Goal: Task Accomplishment & Management: Manage account settings

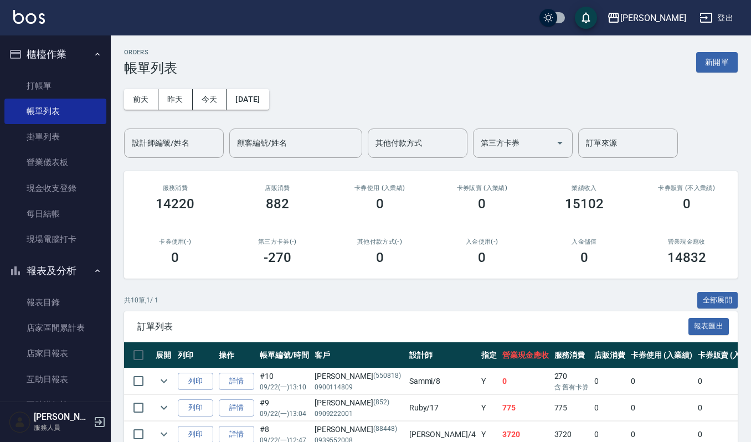
click at [703, 65] on button "新開單" at bounding box center [717, 62] width 42 height 20
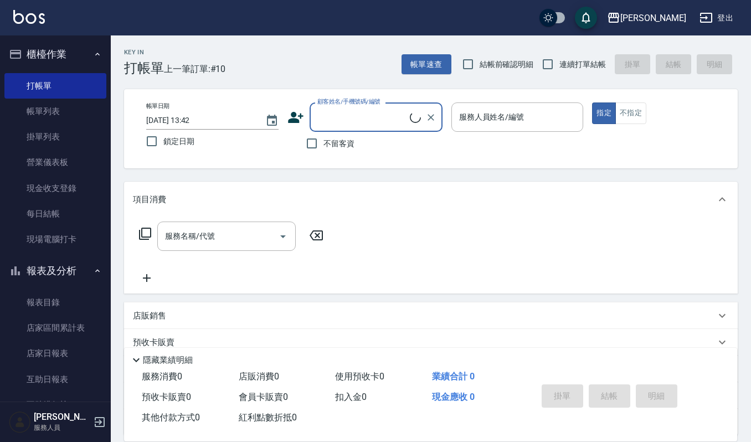
click at [348, 111] on input "顧客姓名/手機號碼/編號" at bounding box center [362, 116] width 95 height 19
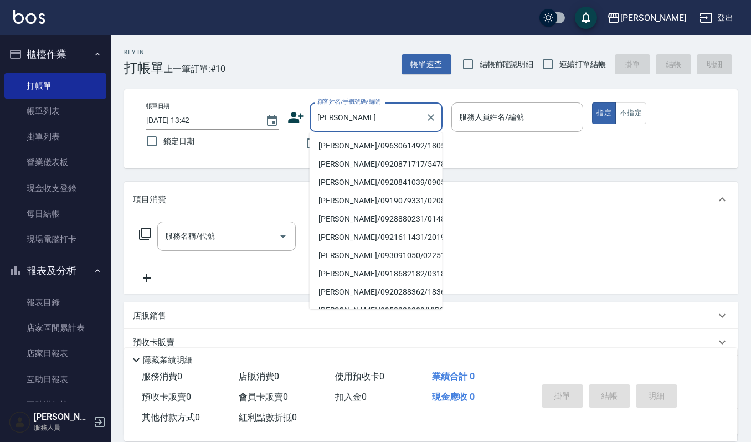
type input "郭怡"
click at [490, 209] on div "項目消費" at bounding box center [431, 199] width 614 height 35
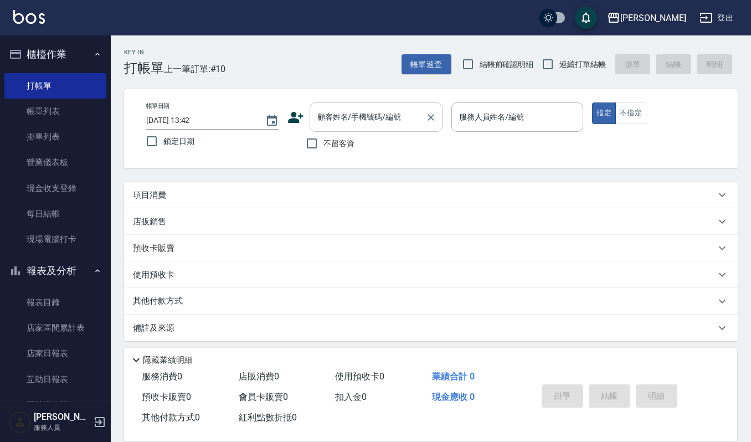
click at [376, 114] on input "顧客姓名/手機號碼/編號" at bounding box center [368, 116] width 106 height 19
click at [347, 105] on label "顧客姓名/手機號碼/編號" at bounding box center [348, 102] width 63 height 8
click at [347, 107] on input "顧客姓名/手機號碼/編號" at bounding box center [368, 116] width 106 height 19
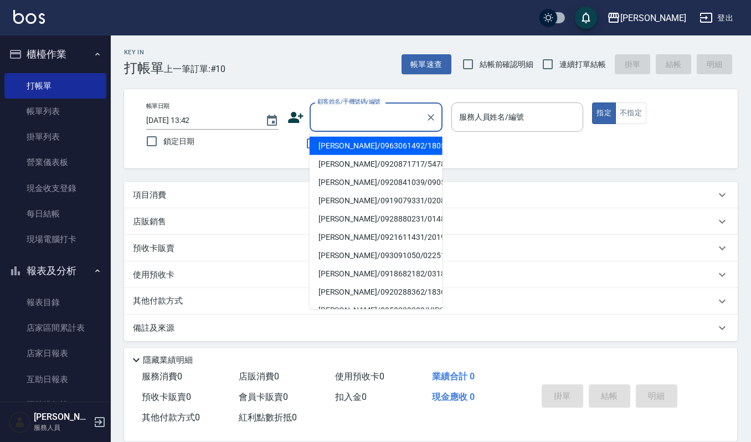
click at [345, 115] on input "顧客姓名/手機號碼/編號" at bounding box center [368, 116] width 106 height 19
click at [424, 152] on li "[PERSON_NAME]/0987539428/0987539428" at bounding box center [376, 146] width 133 height 18
type input "[PERSON_NAME]/0987539428/0987539428"
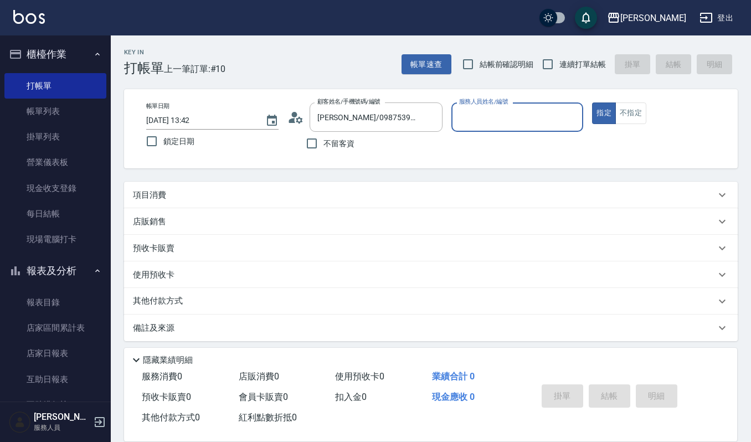
type input "Ivy艾薇-9"
click at [164, 194] on p "項目消費" at bounding box center [149, 195] width 33 height 12
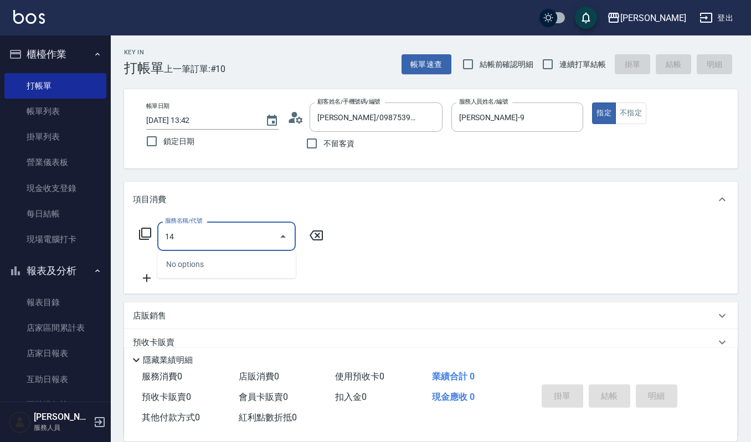
type input "1"
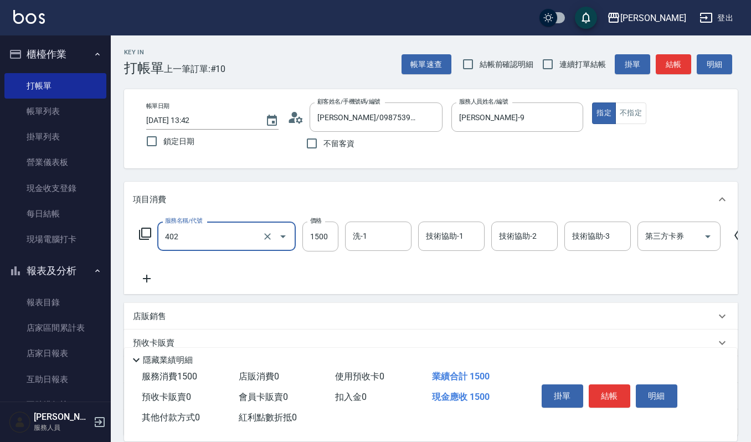
type input "打底染髮(402)"
type input "1600"
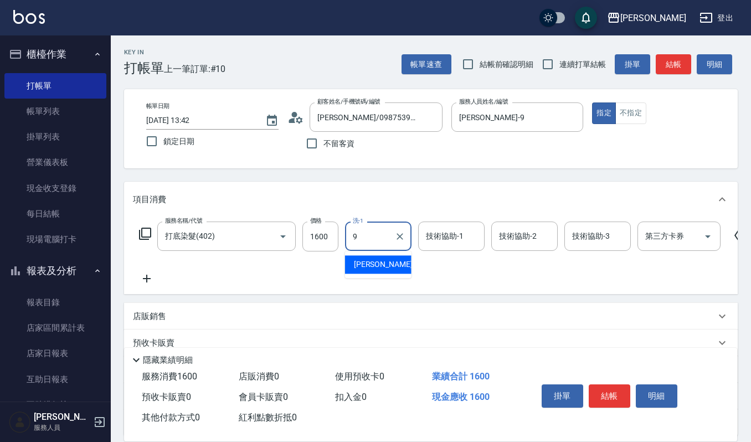
type input "Ivy艾薇-9"
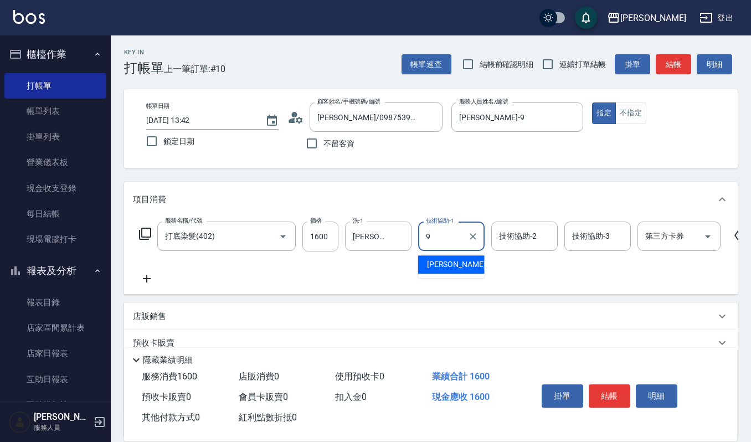
type input "Ivy艾薇-9"
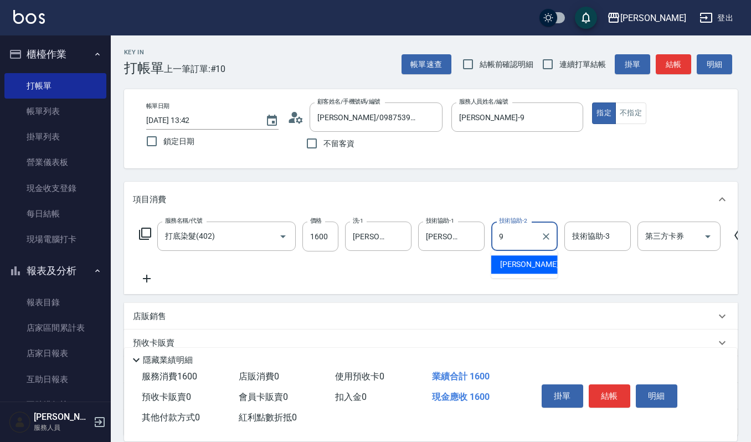
type input "Ivy艾薇-9"
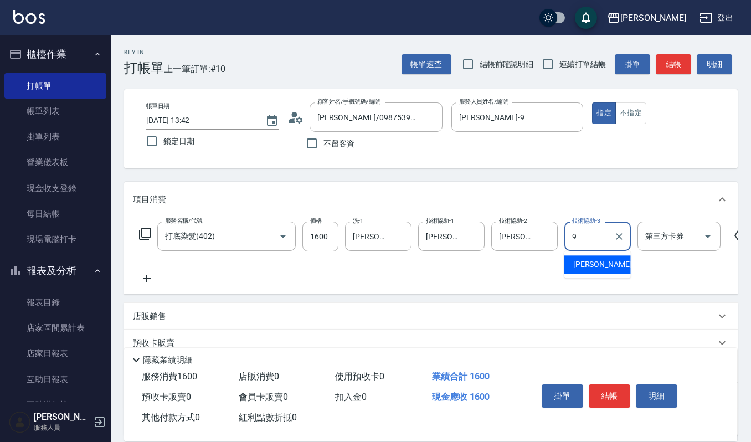
type input "Ivy艾薇-9"
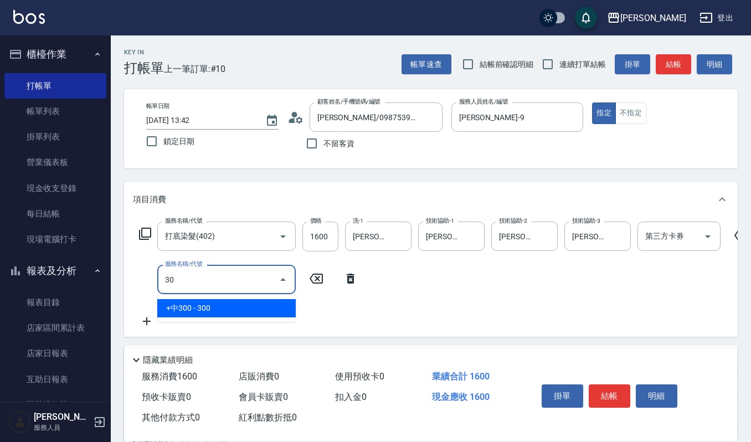
type input "3"
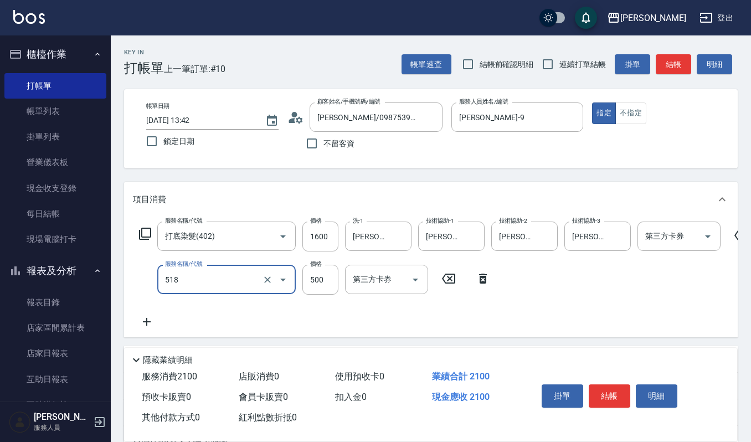
type input "(雲提)燙染前頭皮防護(518)"
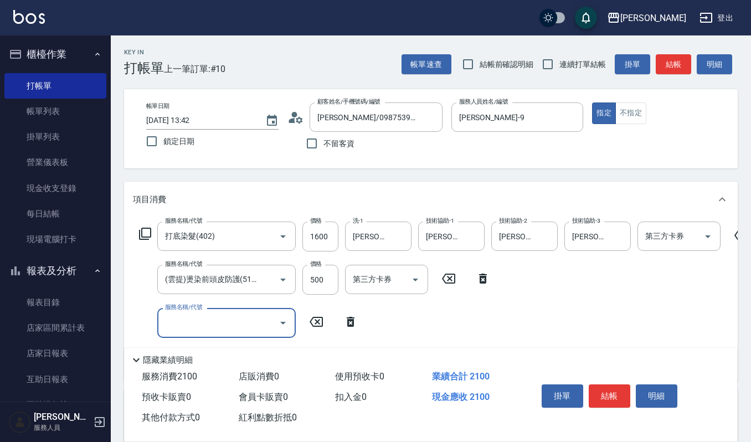
type input "5"
type input "CMC加購護(701)"
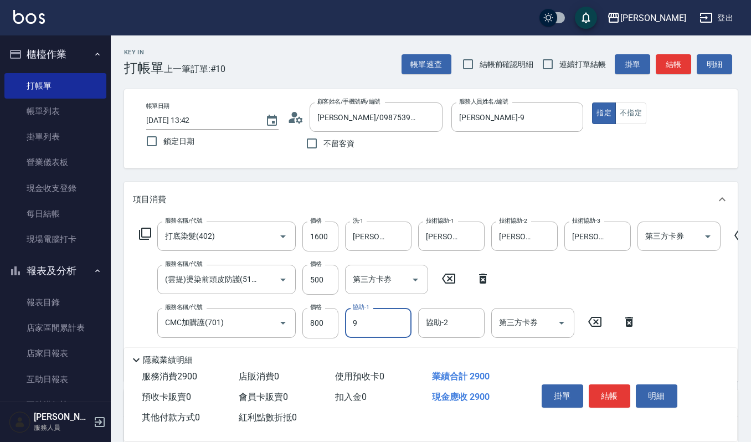
type input "Ivy艾薇-9"
click at [620, 391] on button "結帳" at bounding box center [610, 395] width 42 height 23
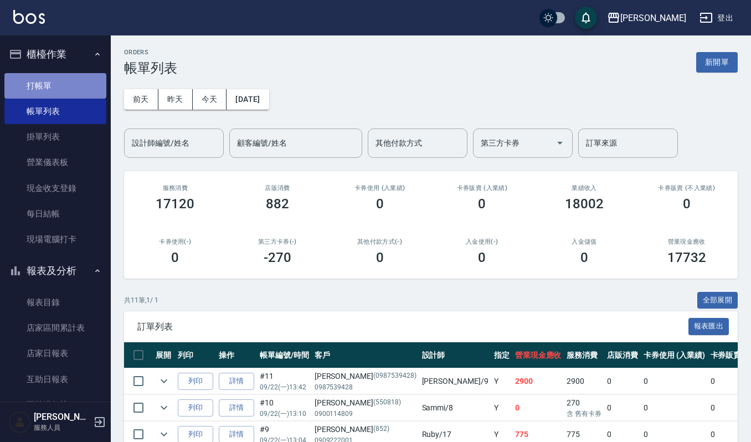
click at [89, 84] on link "打帳單" at bounding box center [55, 85] width 102 height 25
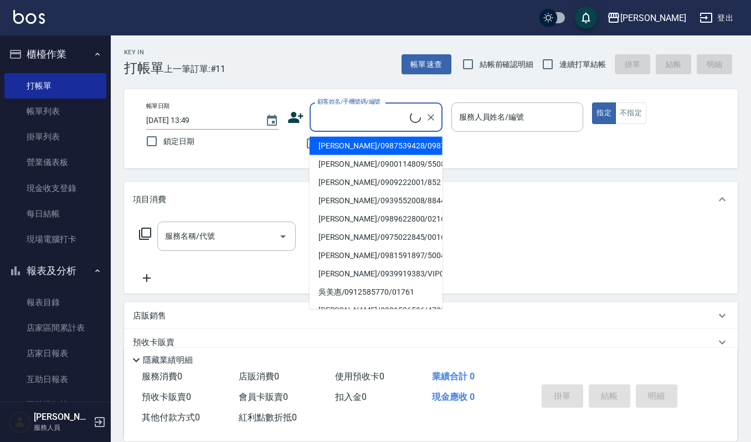
drag, startPoint x: 337, startPoint y: 120, endPoint x: 406, endPoint y: 134, distance: 70.1
click at [353, 124] on input "顧客姓名/手機號碼/編號" at bounding box center [362, 116] width 95 height 19
click at [375, 191] on li "[PERSON_NAME]/0955365881/0955365881" at bounding box center [376, 182] width 133 height 18
type input "[PERSON_NAME]/0955365881/0955365881"
type input "Joalin-6"
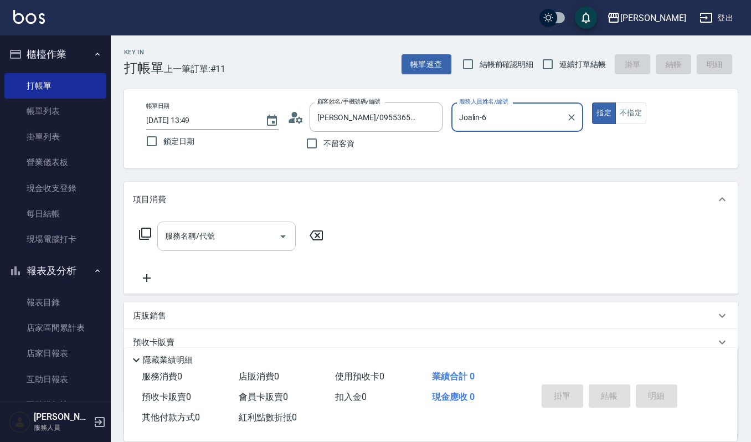
click at [243, 225] on div "服務名稱/代號" at bounding box center [226, 236] width 139 height 29
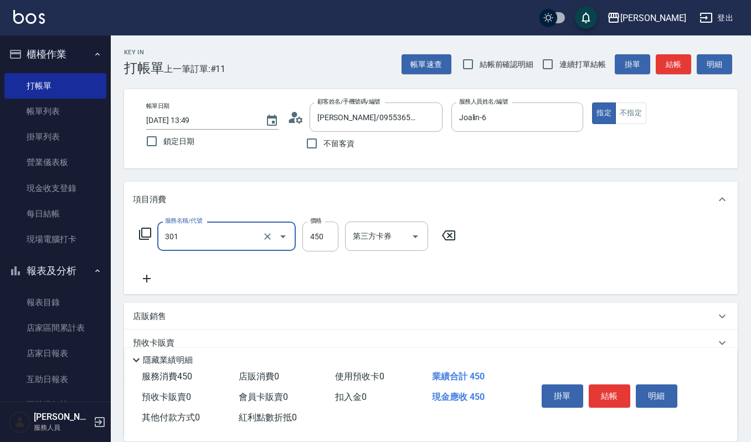
type input "創意剪髮(301)"
type input "360"
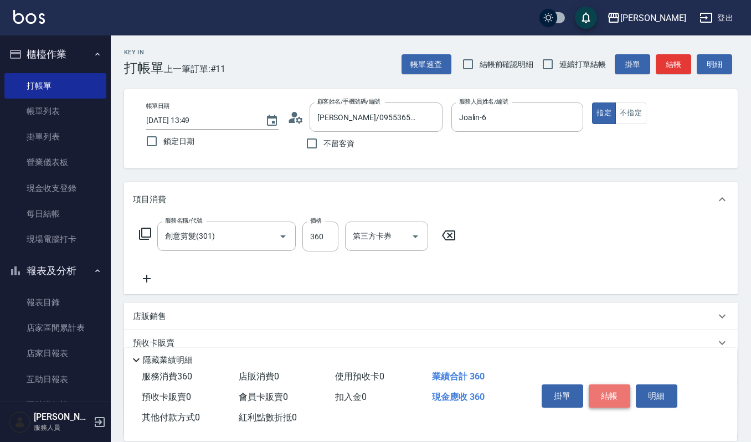
click at [606, 395] on button "結帳" at bounding box center [610, 395] width 42 height 23
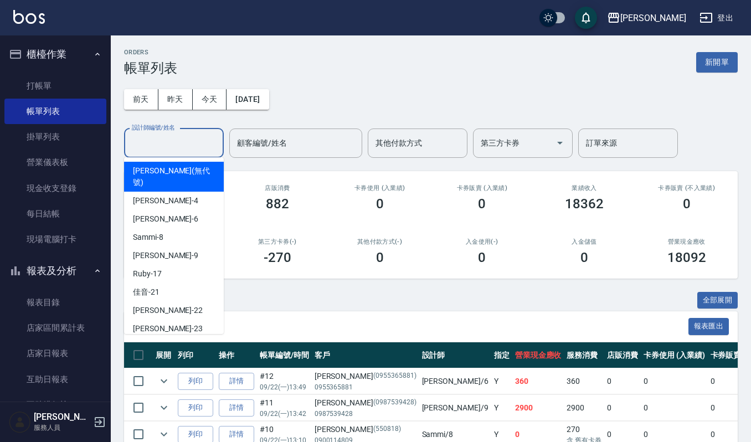
click at [180, 143] on input "設計師編號/姓名" at bounding box center [174, 143] width 90 height 19
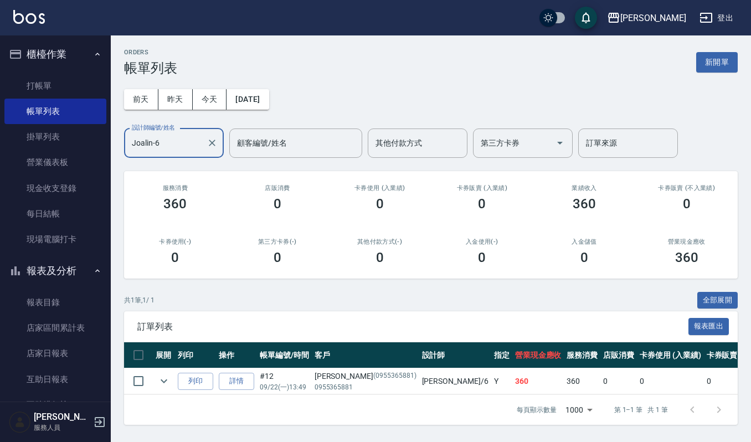
type input "Joalin-6"
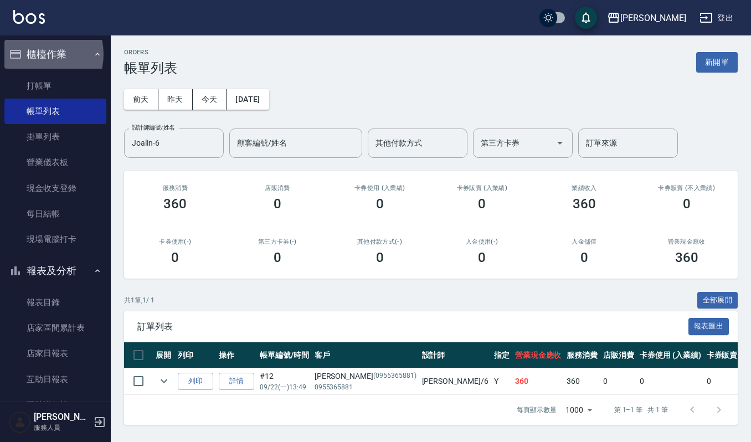
click at [34, 54] on button "櫃檯作業" at bounding box center [55, 54] width 102 height 29
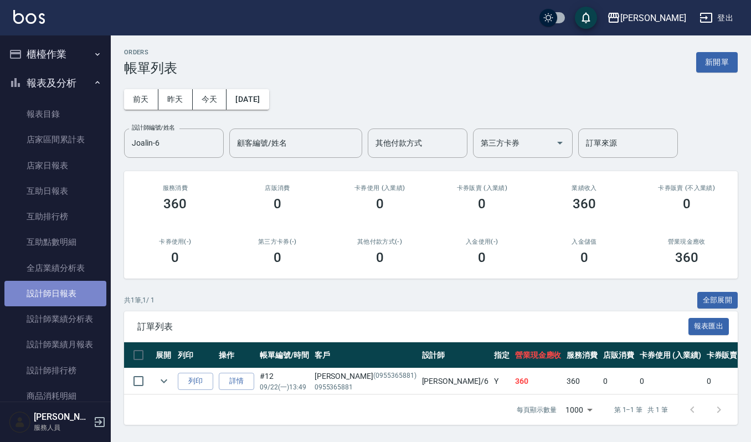
click at [90, 295] on link "設計師日報表" at bounding box center [55, 293] width 102 height 25
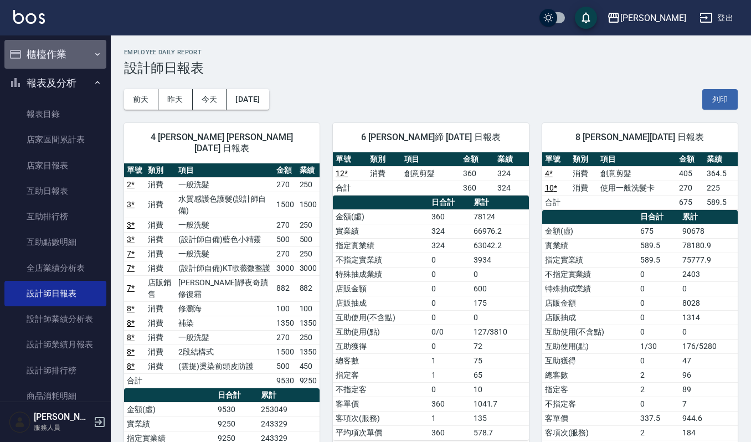
click at [59, 52] on button "櫃檯作業" at bounding box center [55, 54] width 102 height 29
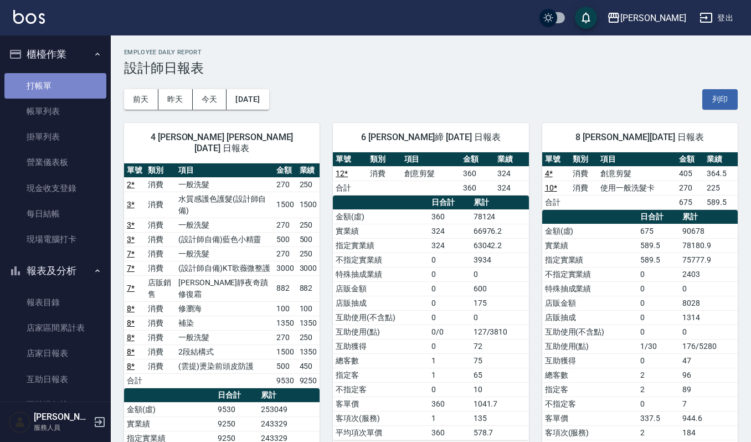
click at [56, 86] on link "打帳單" at bounding box center [55, 85] width 102 height 25
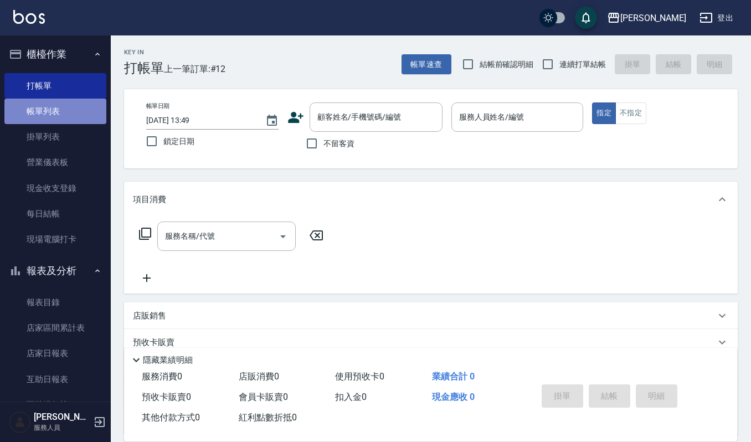
click at [83, 121] on link "帳單列表" at bounding box center [55, 111] width 102 height 25
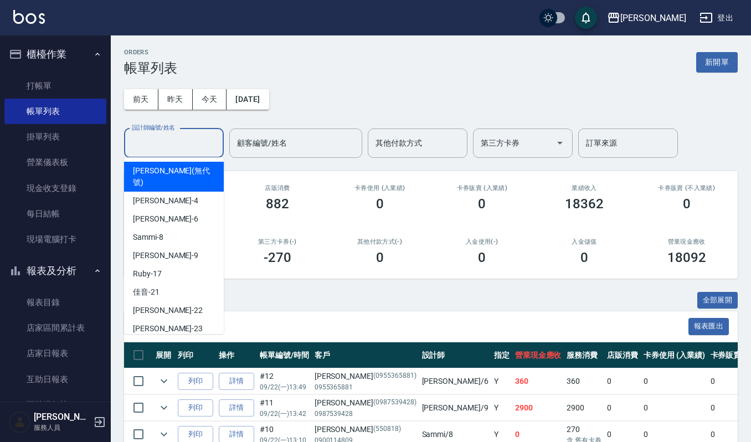
click at [194, 143] on input "設計師編號/姓名" at bounding box center [174, 143] width 90 height 19
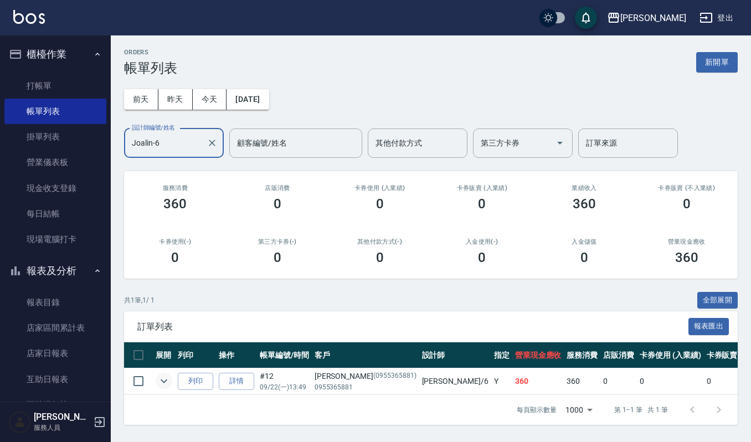
type input "Joalin-6"
click at [162, 383] on icon "expand row" at bounding box center [163, 381] width 13 height 13
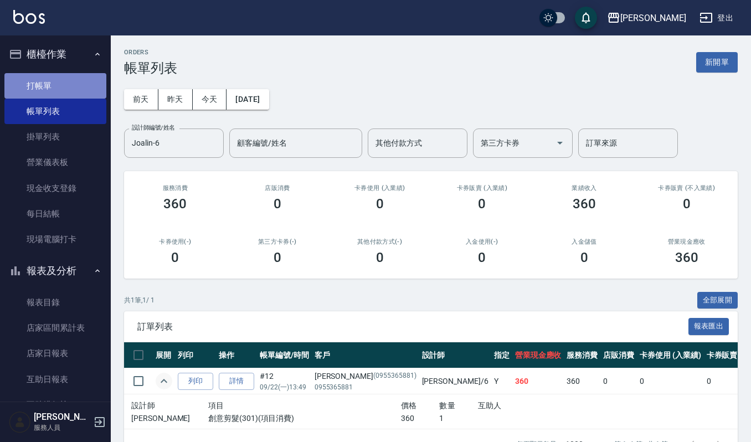
click at [76, 86] on link "打帳單" at bounding box center [55, 85] width 102 height 25
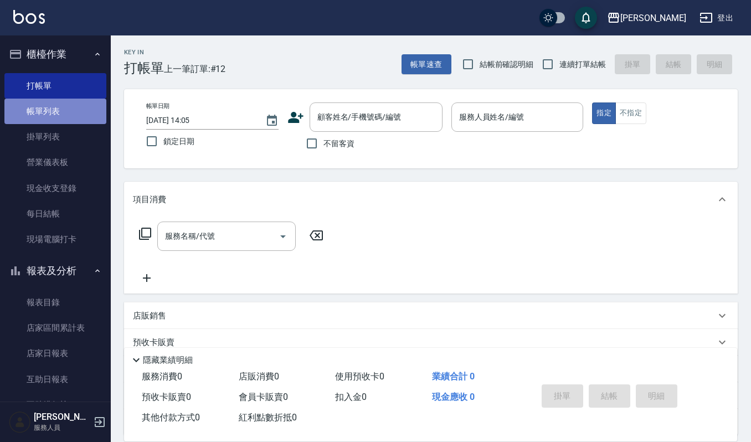
click at [61, 114] on link "帳單列表" at bounding box center [55, 111] width 102 height 25
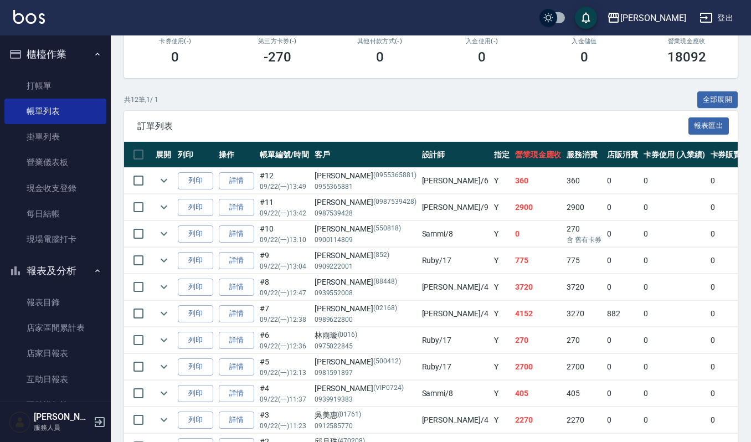
scroll to position [212, 0]
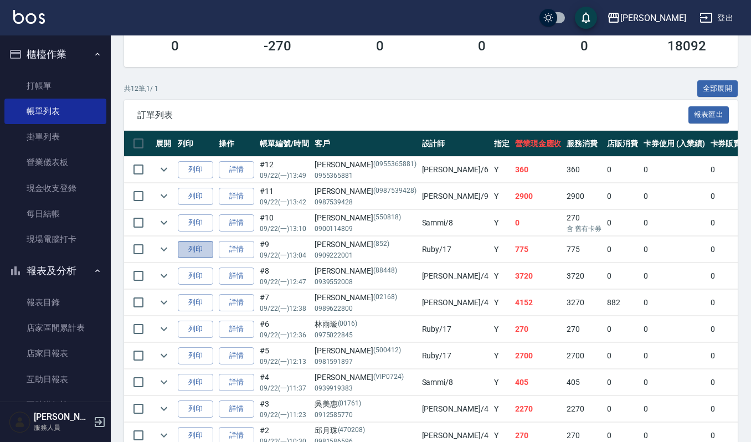
click at [192, 254] on button "列印" at bounding box center [195, 249] width 35 height 17
click at [165, 247] on icon "expand row" at bounding box center [163, 249] width 13 height 13
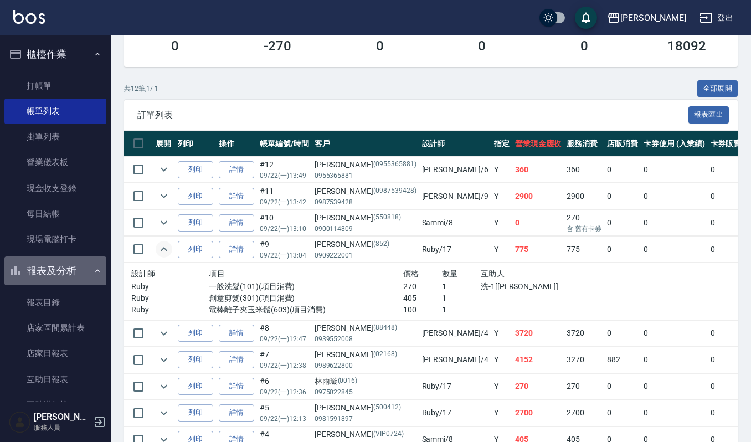
click at [58, 269] on button "報表及分析" at bounding box center [55, 271] width 102 height 29
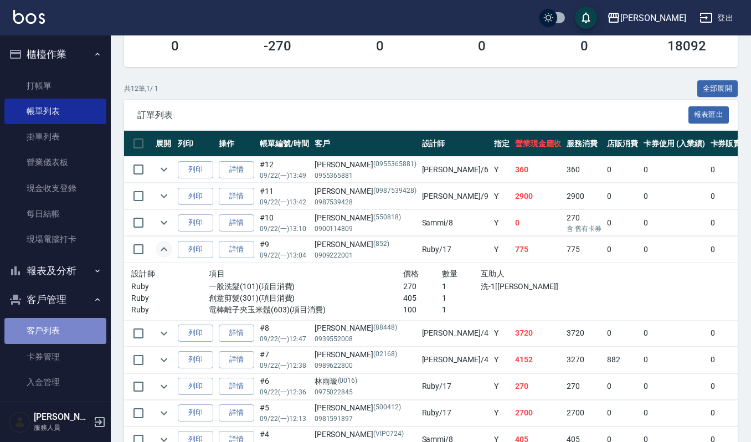
click at [57, 326] on link "客戶列表" at bounding box center [55, 330] width 102 height 25
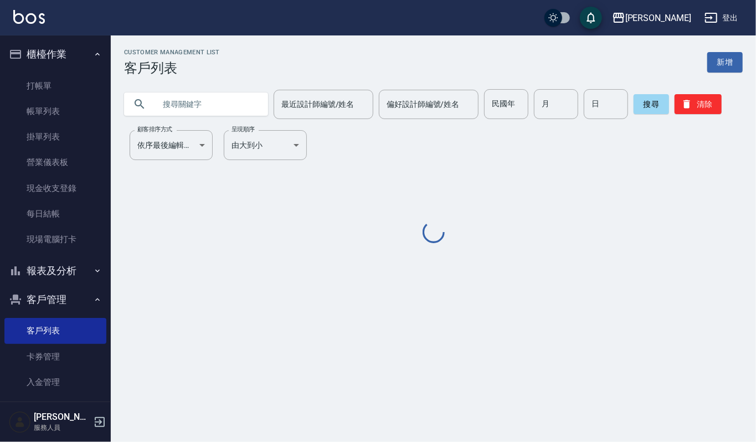
click at [204, 107] on input "text" at bounding box center [207, 104] width 104 height 30
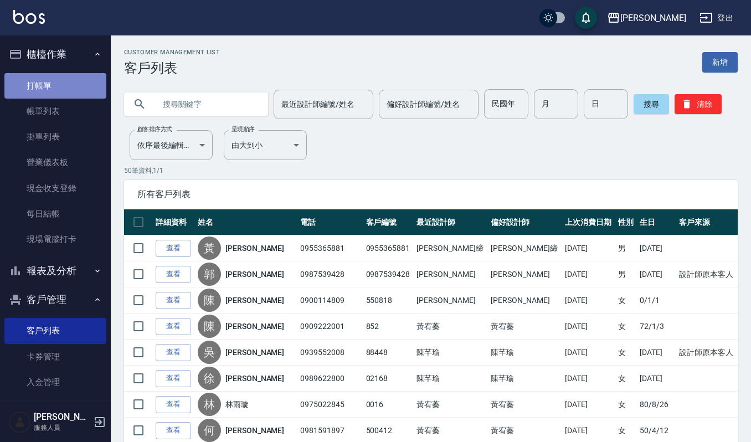
click at [78, 78] on link "打帳單" at bounding box center [55, 85] width 102 height 25
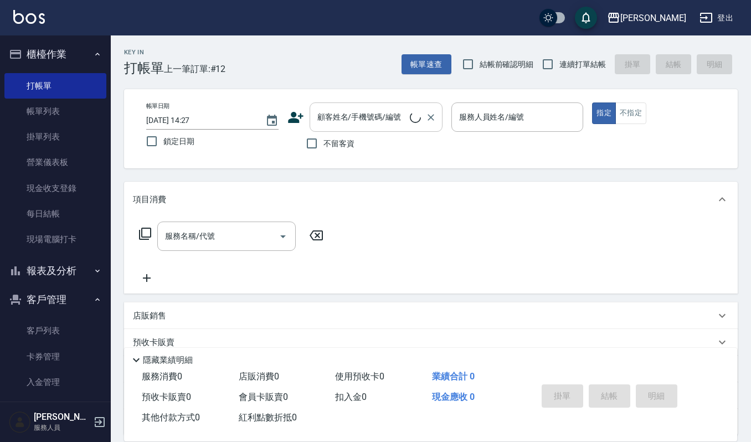
drag, startPoint x: 362, startPoint y: 122, endPoint x: 366, endPoint y: 130, distance: 8.5
click at [366, 127] on div "顧客姓名/手機號碼/編號" at bounding box center [376, 116] width 133 height 29
click at [349, 113] on input "顧客姓名/手機號碼/編號" at bounding box center [368, 116] width 106 height 19
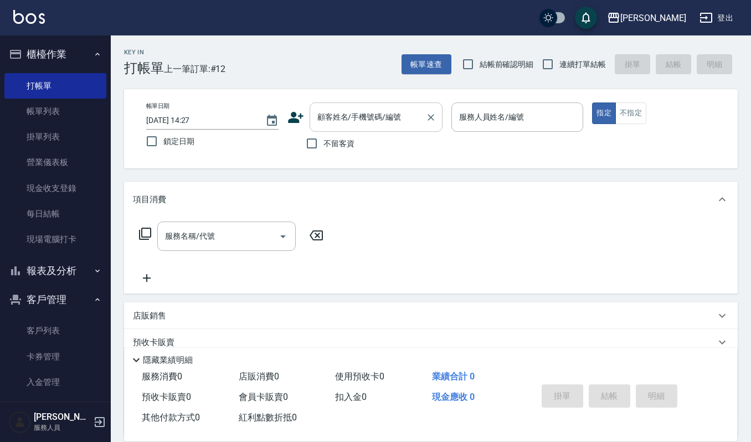
click at [349, 113] on input "顧客姓名/手機號碼/編號" at bounding box center [368, 116] width 106 height 19
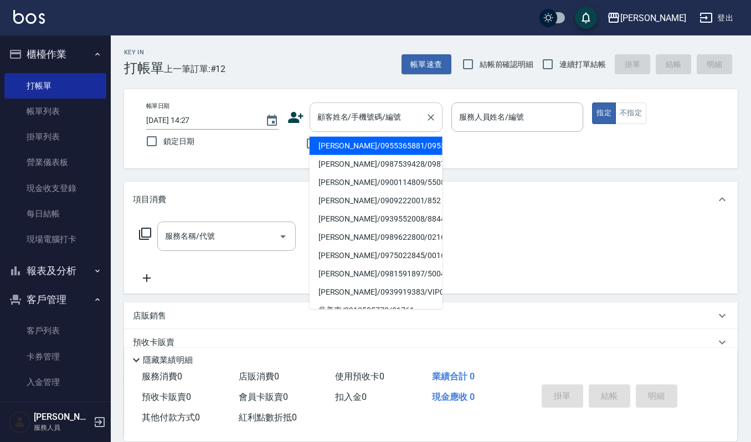
click at [349, 113] on input "顧客姓名/手機號碼/編號" at bounding box center [368, 116] width 106 height 19
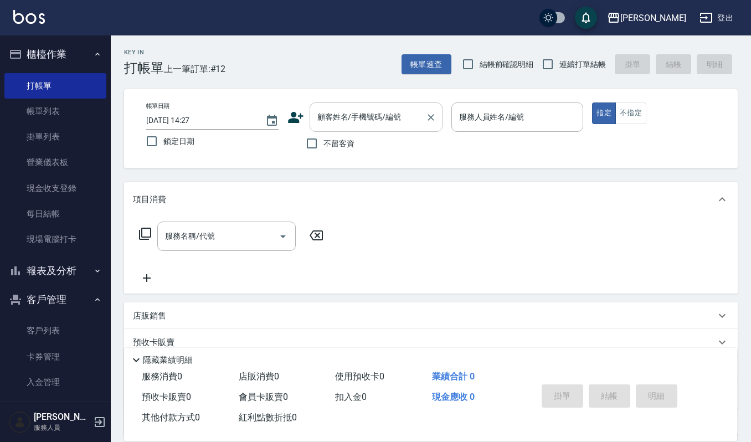
click at [349, 113] on input "顧客姓名/手機號碼/編號" at bounding box center [368, 116] width 106 height 19
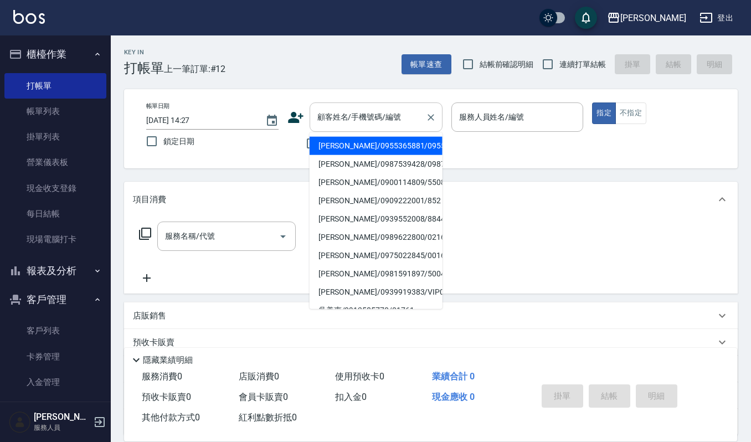
click at [349, 113] on input "顧客姓名/手機號碼/編號" at bounding box center [368, 116] width 106 height 19
drag, startPoint x: 362, startPoint y: 106, endPoint x: 362, endPoint y: 123, distance: 16.6
click at [362, 123] on div "顧客姓名/手機號碼/編號" at bounding box center [376, 116] width 133 height 29
click at [362, 123] on input "顧客姓名/手機號碼/編號" at bounding box center [368, 116] width 106 height 19
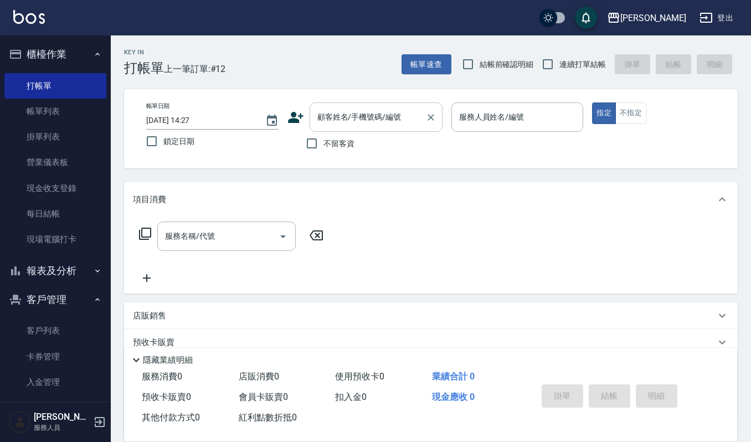
click at [362, 123] on input "顧客姓名/手機號碼/編號" at bounding box center [368, 116] width 106 height 19
click at [370, 118] on input "顧客姓名/手機號碼/編號" at bounding box center [368, 116] width 106 height 19
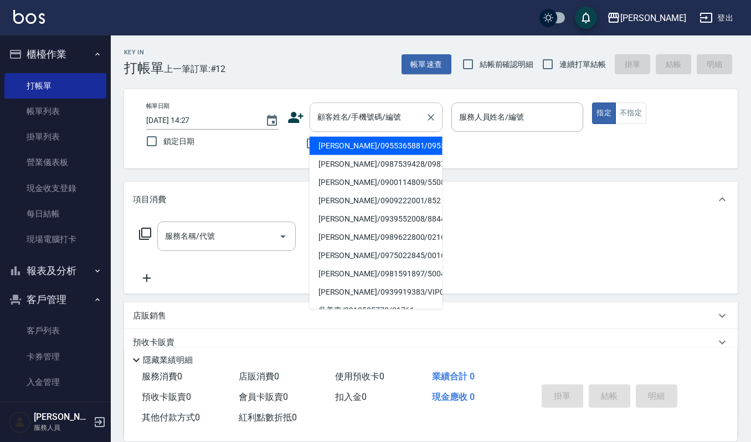
click at [370, 118] on input "顧客姓名/手機號碼/編號" at bounding box center [368, 116] width 106 height 19
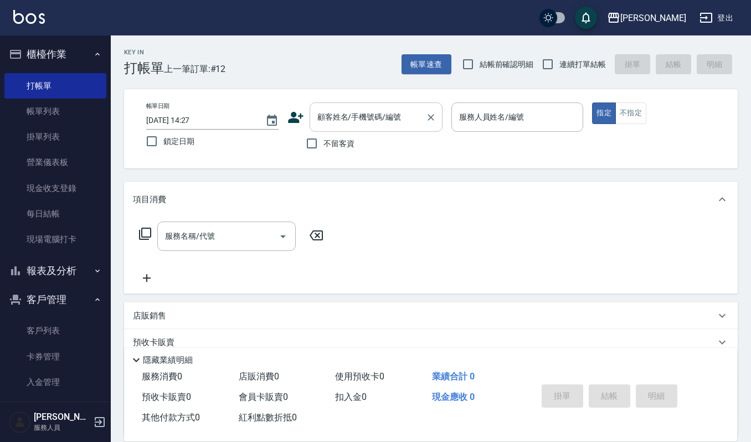
click at [370, 118] on input "顧客姓名/手機號碼/編號" at bounding box center [368, 116] width 106 height 19
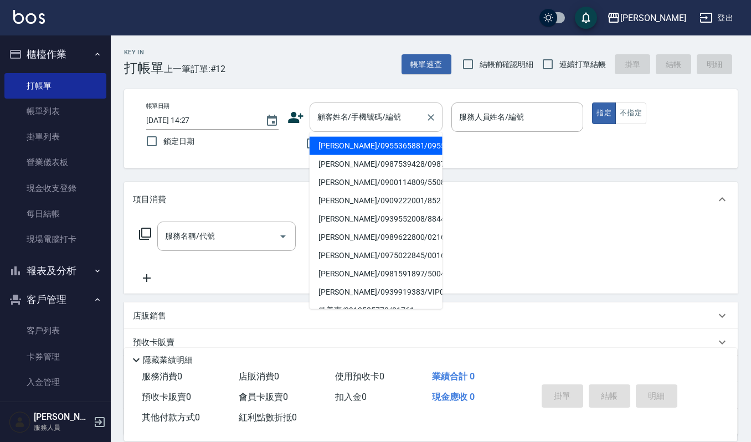
click at [377, 119] on input "顧客姓名/手機號碼/編號" at bounding box center [368, 116] width 106 height 19
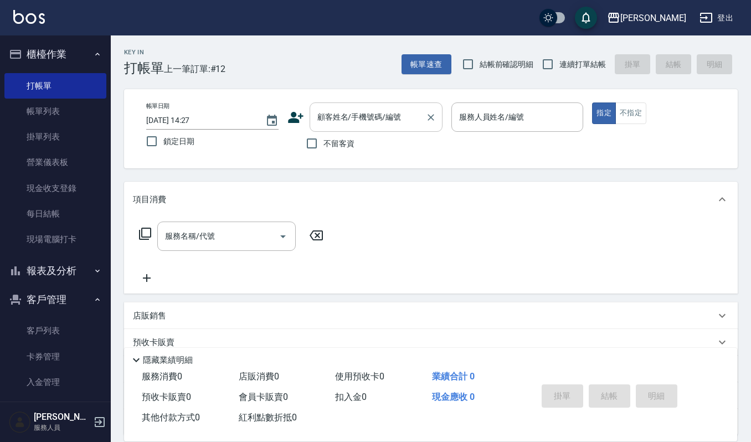
click at [399, 105] on div "顧客姓名/手機號碼/編號" at bounding box center [376, 116] width 133 height 29
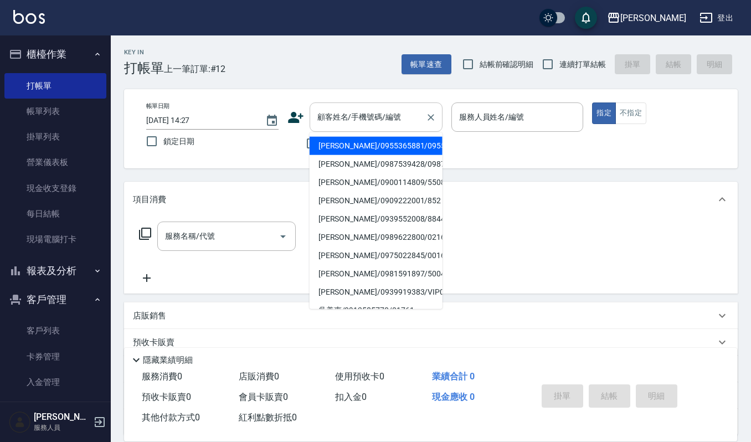
click at [372, 114] on input "顧客姓名/手機號碼/編號" at bounding box center [368, 116] width 106 height 19
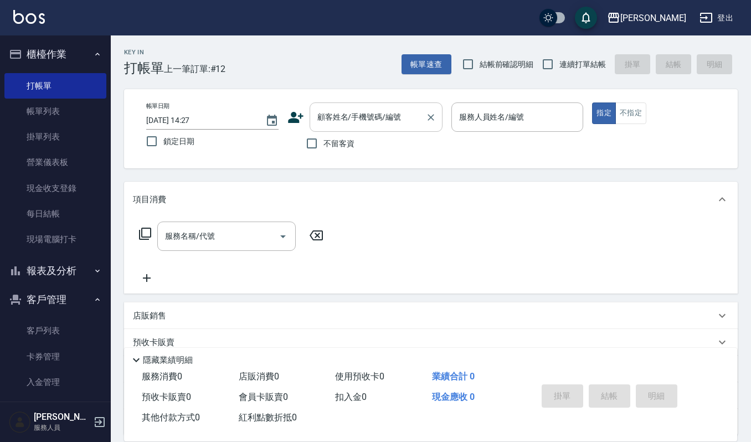
click at [372, 114] on input "顧客姓名/手機號碼/編號" at bounding box center [368, 116] width 106 height 19
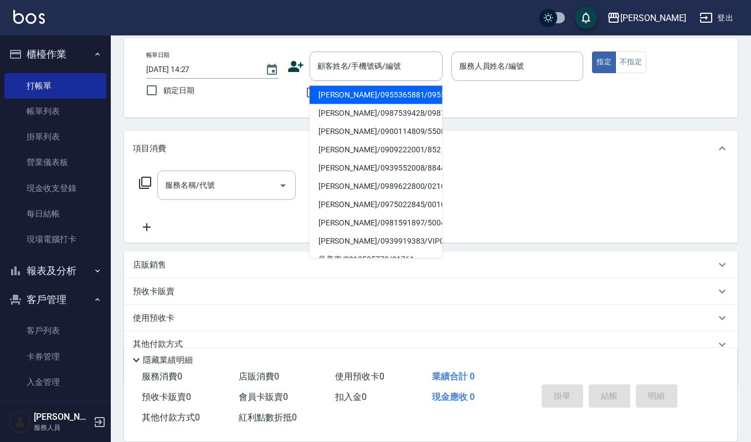
scroll to position [74, 0]
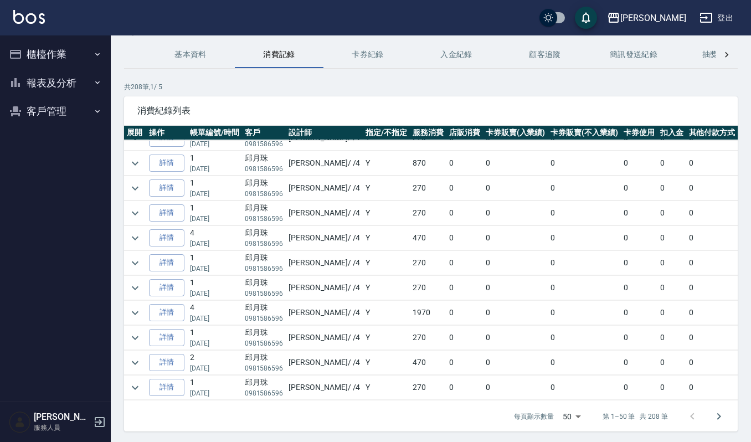
scroll to position [75, 0]
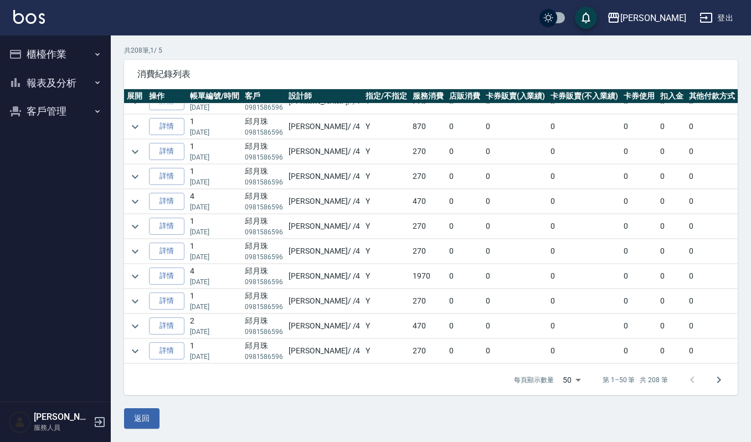
click at [125, 417] on button "返回" at bounding box center [141, 418] width 35 height 20
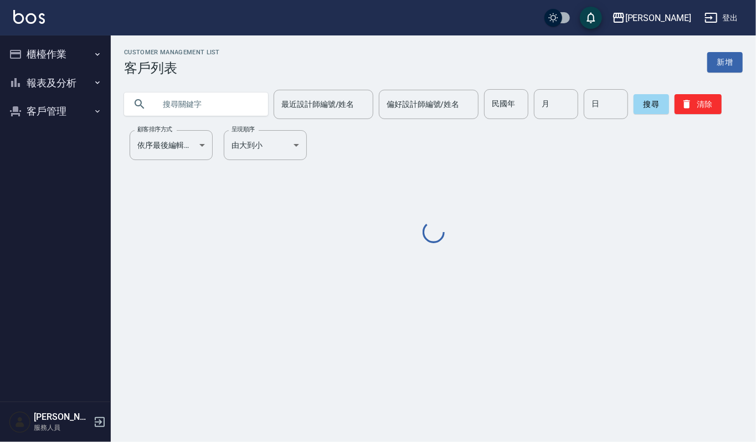
click at [192, 104] on input "text" at bounding box center [207, 104] width 104 height 30
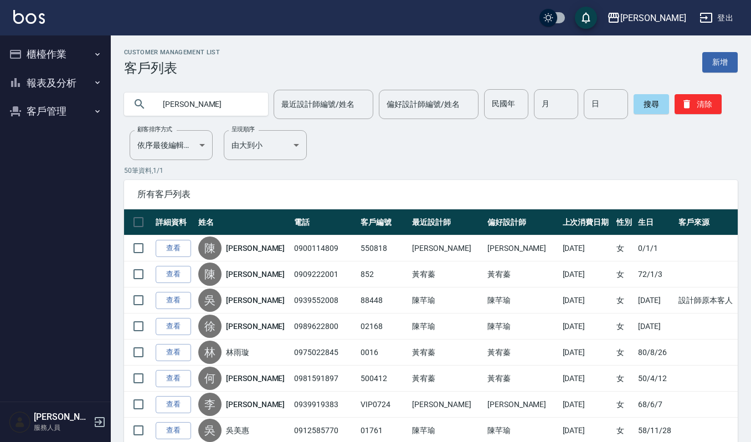
type input "郭怡"
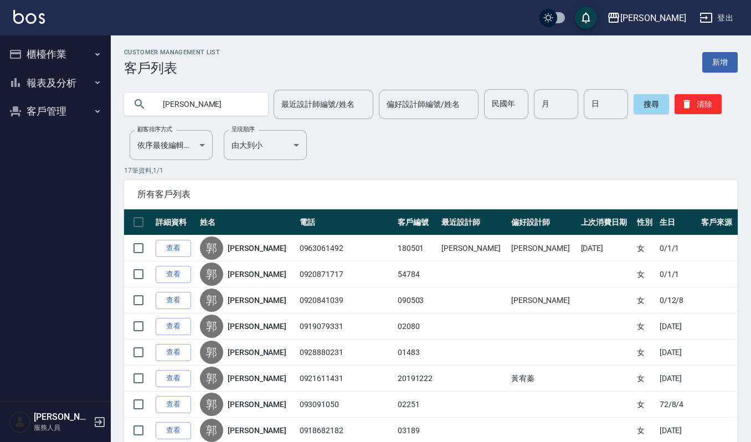
drag, startPoint x: 202, startPoint y: 107, endPoint x: 153, endPoint y: 102, distance: 49.0
click at [153, 102] on div "郭怡" at bounding box center [196, 104] width 144 height 23
click at [723, 66] on link "新增" at bounding box center [719, 62] width 35 height 20
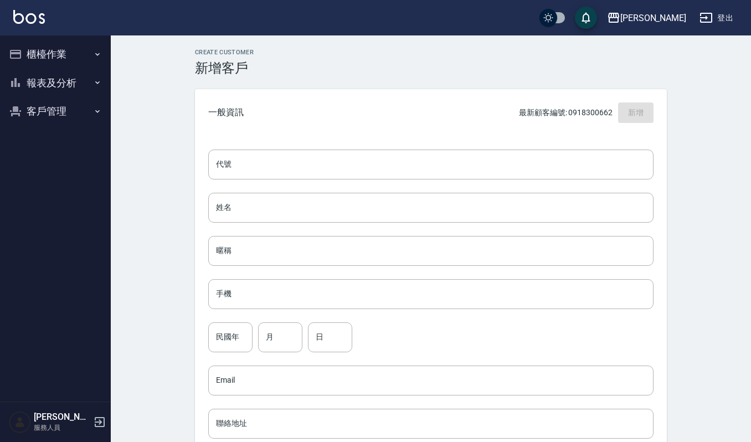
click at [279, 182] on div "代號 代號 姓名 姓名 暱稱 暱稱 手機 手機 民國年 民國年 月 月 日 日 Email Email 聯絡地址 聯絡地址 男 女 LINE ID LINE …" at bounding box center [431, 405] width 472 height 539
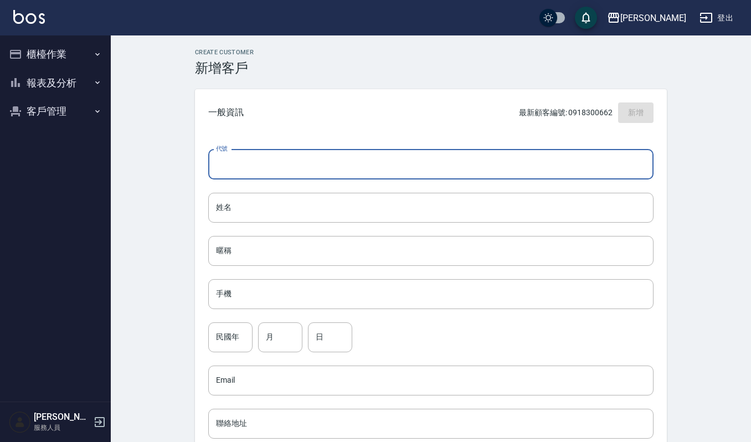
click at [284, 171] on input "代號" at bounding box center [430, 165] width 445 height 30
type input "0987539428"
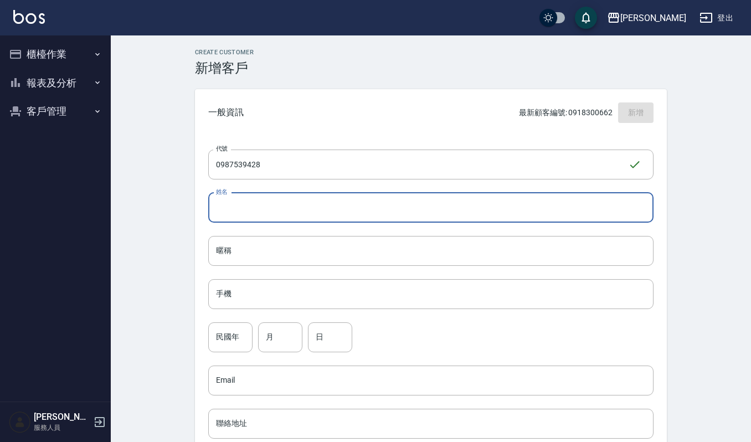
click at [298, 207] on input "姓名" at bounding box center [430, 208] width 445 height 30
drag, startPoint x: 275, startPoint y: 215, endPoint x: 196, endPoint y: 211, distance: 79.3
click at [196, 211] on div "代號 0987539428 ​ 代號 姓名 郭怡伶 姓名 暱稱 暱稱 手機 手機 民國年 民國年 月 月 日 日 Email Email 聯絡地址 聯絡地址 …" at bounding box center [431, 405] width 472 height 539
type input "[PERSON_NAME]"
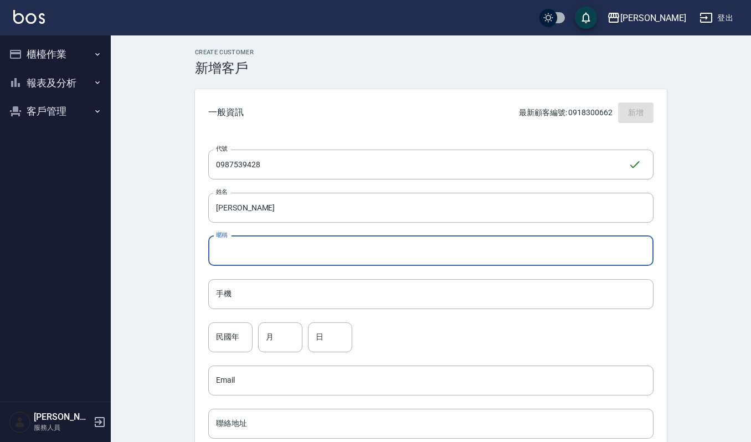
click at [280, 244] on input "暱稱" at bounding box center [430, 251] width 445 height 30
paste input "[PERSON_NAME]"
type input "[PERSON_NAME]"
click at [282, 291] on input "手機" at bounding box center [430, 294] width 445 height 30
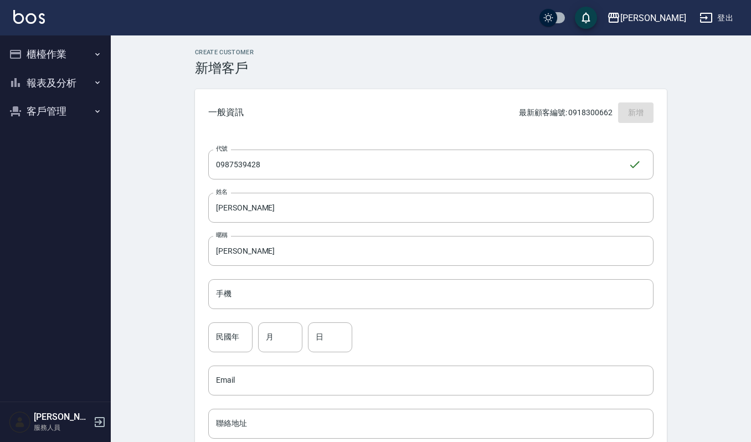
click at [291, 182] on div "代號 0987539428 ​ 代號 姓名 郭怡伶 姓名 暱稱 郭怡伶 暱稱 手機 手機 民國年 民國年 月 月 日 日 Email Email 聯絡地址 聯…" at bounding box center [431, 405] width 472 height 539
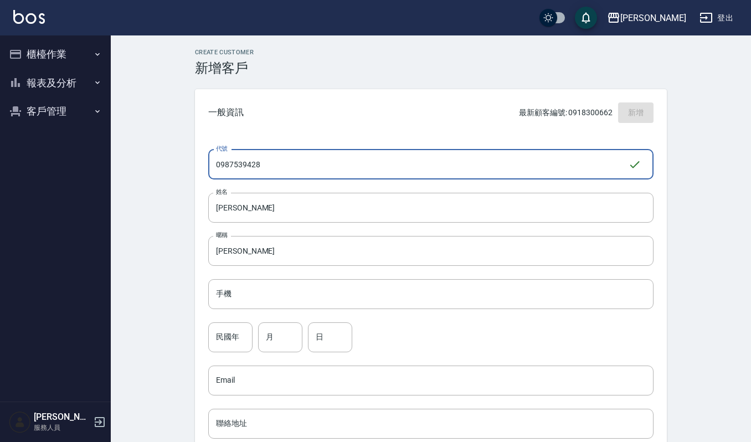
drag, startPoint x: 249, startPoint y: 160, endPoint x: 168, endPoint y: 153, distance: 80.6
click at [168, 153] on div "Create Customer 新增客戶 一般資訊 最新顧客編號: 0918300662 新增 代號 0987539428 ​ 代號 姓名 郭怡伶 姓名 暱稱…" at bounding box center [431, 378] width 640 height 686
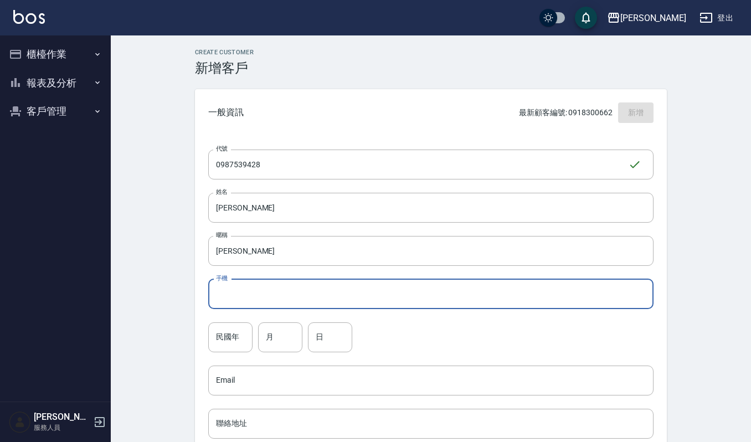
click at [261, 296] on input "手機" at bounding box center [430, 294] width 445 height 30
paste input "0987539428"
type input "0987539428"
click at [242, 335] on input "民國年" at bounding box center [230, 337] width 44 height 30
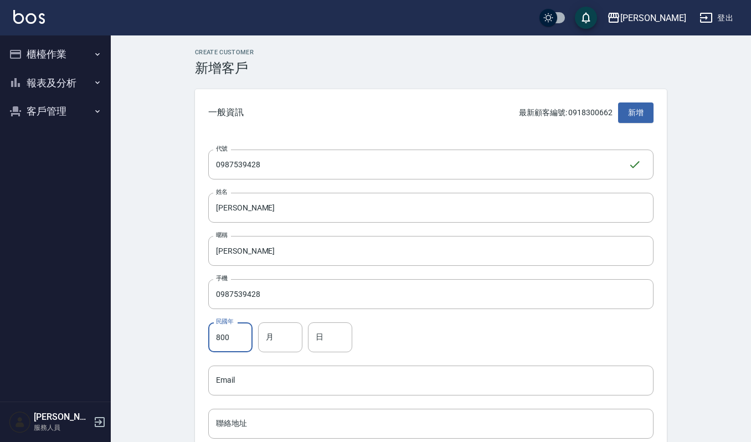
type input "80"
type input "05"
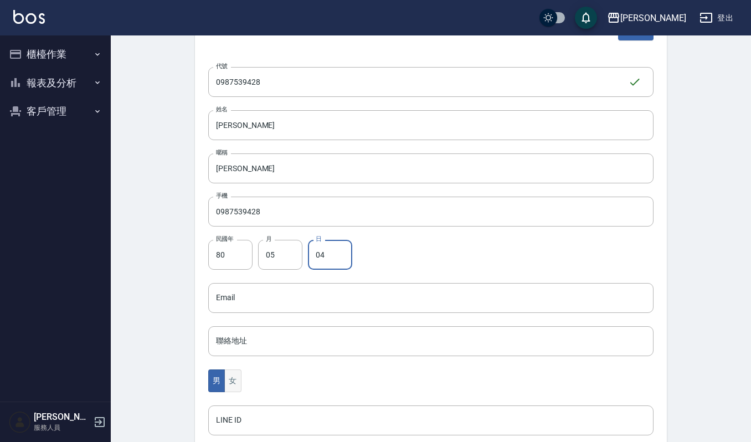
scroll to position [147, 0]
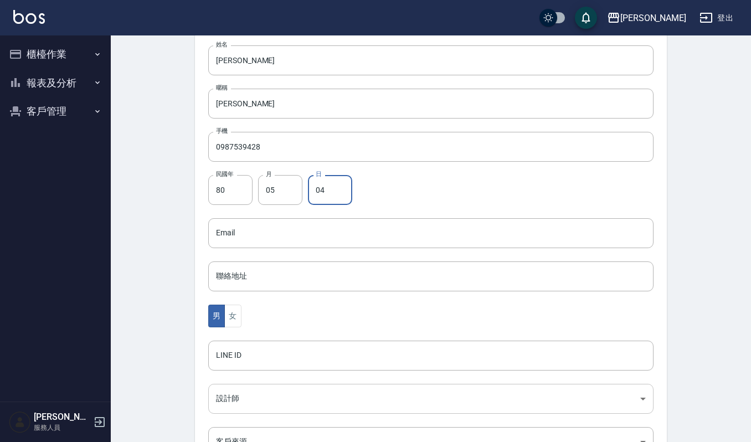
type input "04"
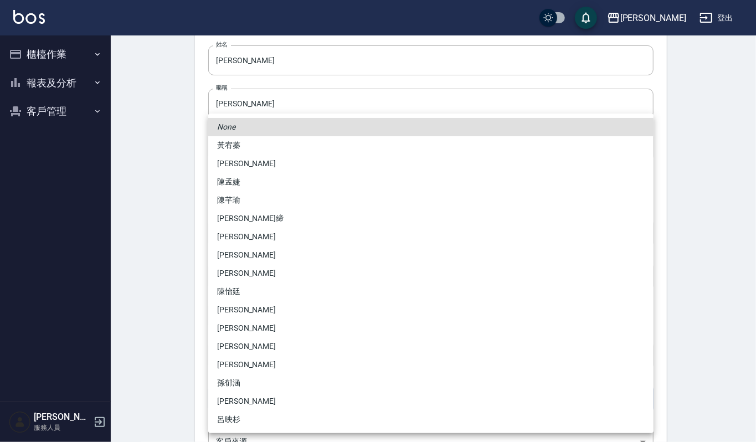
click at [267, 398] on body "上越傑森 登出 櫃檯作業 打帳單 帳單列表 掛單列表 營業儀表板 現金收支登錄 每日結帳 現場電腦打卡 報表及分析 報表目錄 店家區間累計表 店家日報表 互助…" at bounding box center [378, 213] width 756 height 721
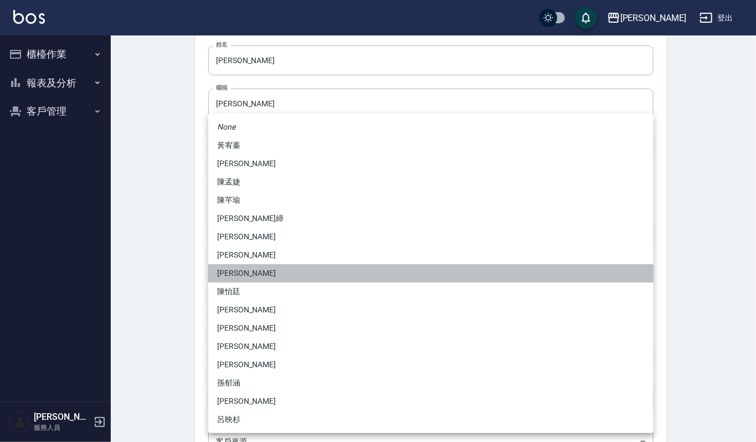
click at [263, 279] on li "蘇真儀" at bounding box center [430, 273] width 445 height 18
type input "1a8ac84b-7108-415a-85d0-6d6910ce8b7a"
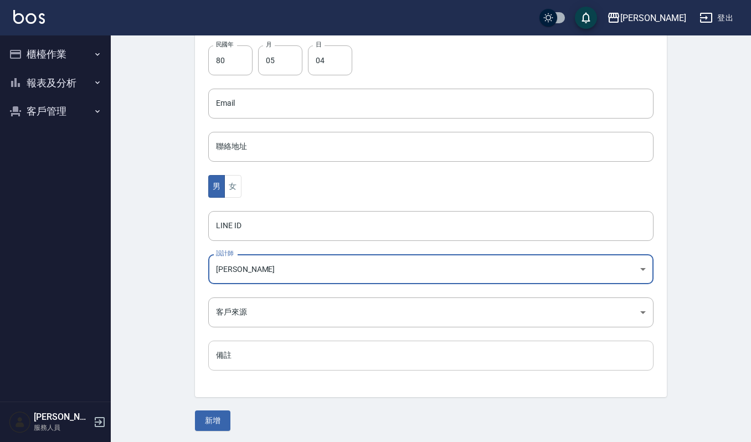
scroll to position [279, 0]
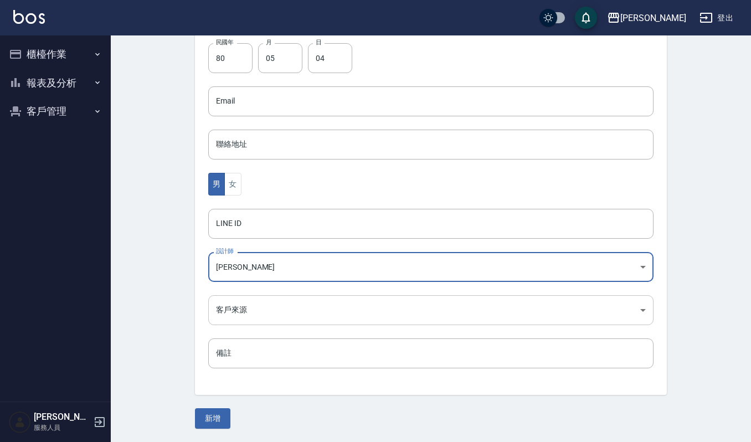
click at [285, 315] on body "上越傑森 登出 櫃檯作業 打帳單 帳單列表 掛單列表 營業儀表板 現金收支登錄 每日結帳 現場電腦打卡 報表及分析 報表目錄 店家區間累計表 店家日報表 互助…" at bounding box center [375, 81] width 751 height 721
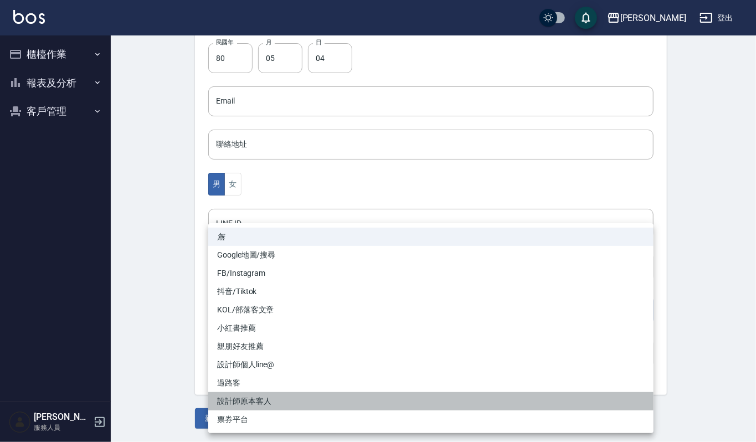
click at [275, 404] on li "設計師原本客人" at bounding box center [430, 401] width 445 height 18
type input "設計師原本客人"
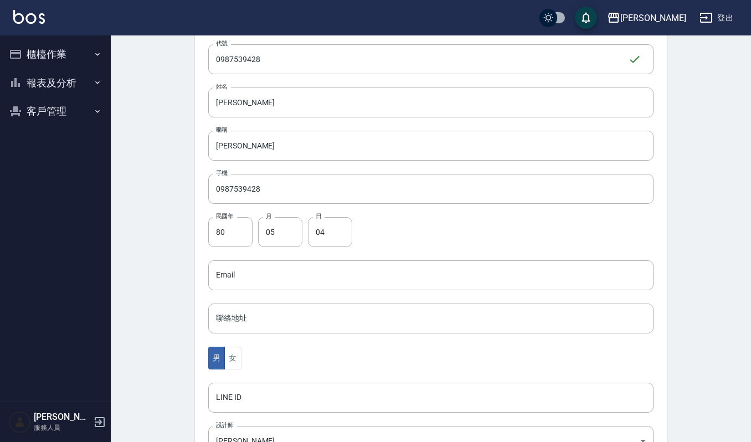
scroll to position [0, 0]
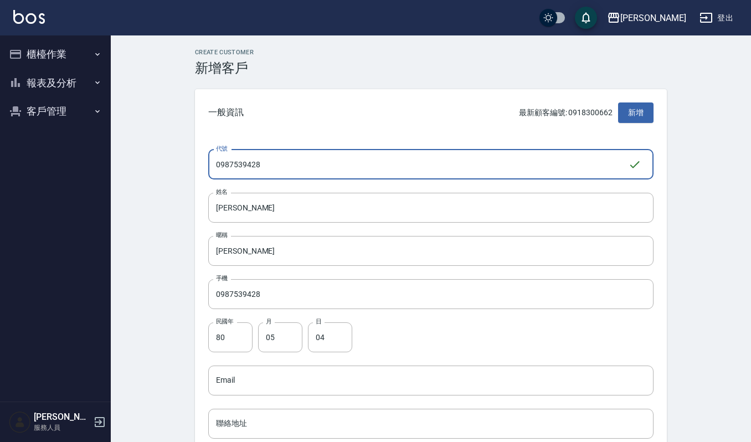
click at [295, 166] on input "0987539428" at bounding box center [418, 165] width 420 height 30
click at [293, 207] on input "[PERSON_NAME]" at bounding box center [430, 208] width 445 height 30
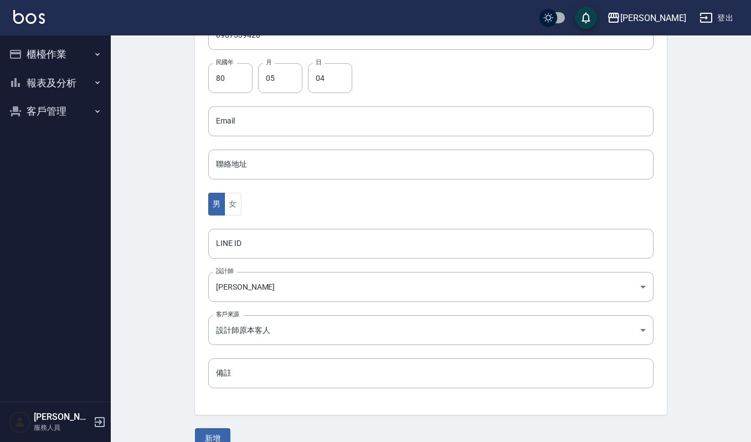
scroll to position [279, 0]
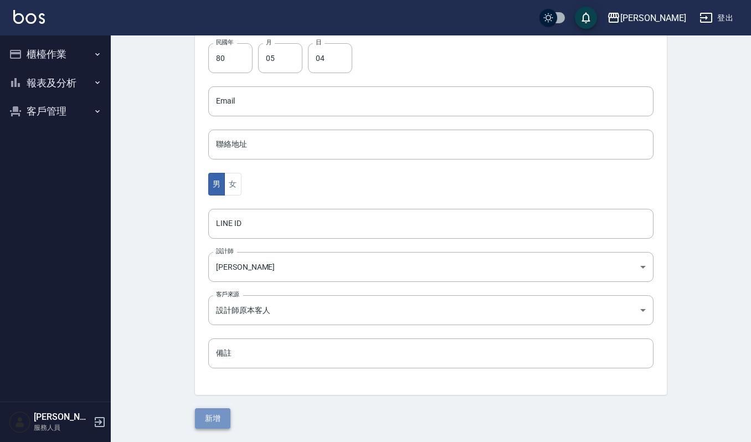
click at [224, 411] on button "新增" at bounding box center [212, 418] width 35 height 20
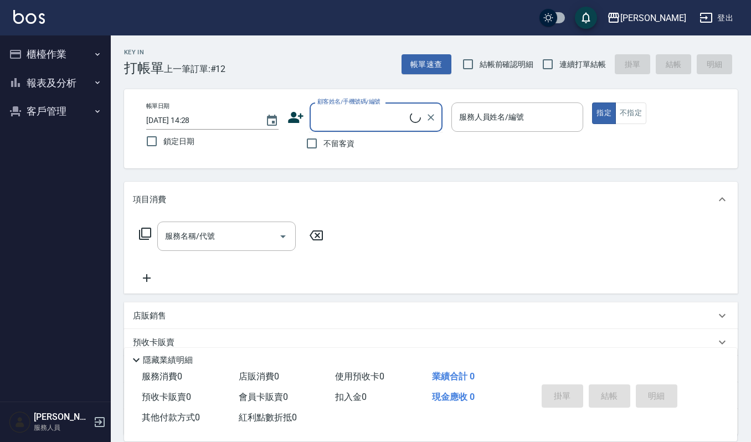
click at [317, 124] on input "顧客姓名/手機號碼/編號" at bounding box center [362, 116] width 95 height 19
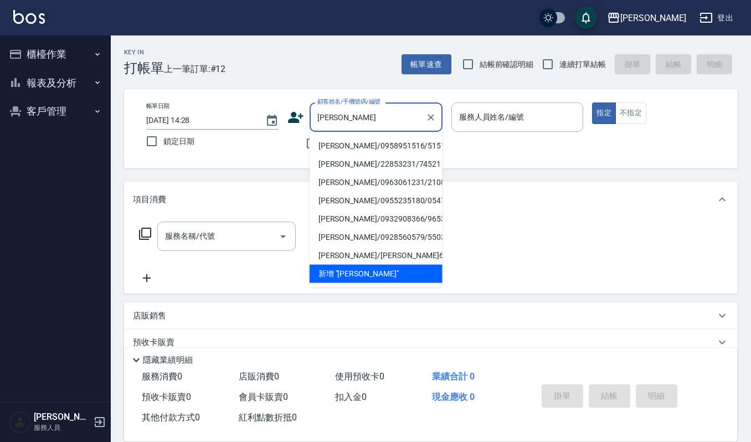
click at [388, 139] on li "[PERSON_NAME]/0958951516/51516" at bounding box center [376, 146] width 133 height 18
type input "[PERSON_NAME]/0958951516/51516"
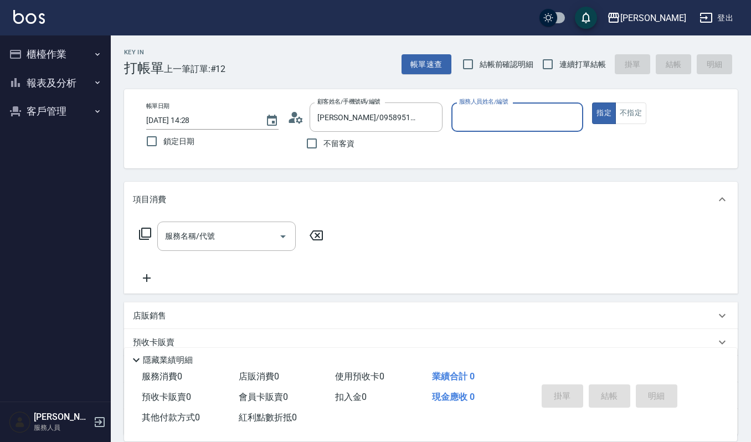
type input "Sammi-8"
click at [169, 235] on input "服務名稱/代號" at bounding box center [218, 236] width 112 height 19
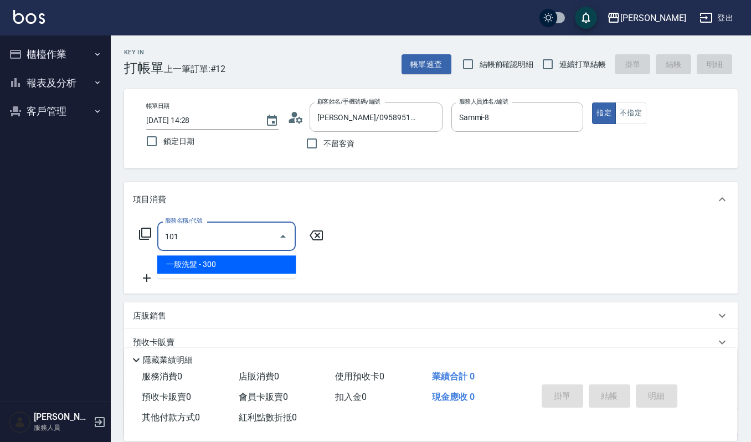
type input "一般洗髮(101)"
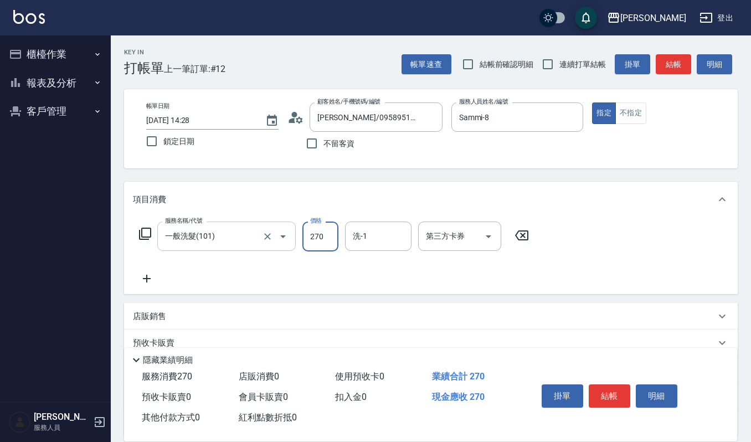
type input "270"
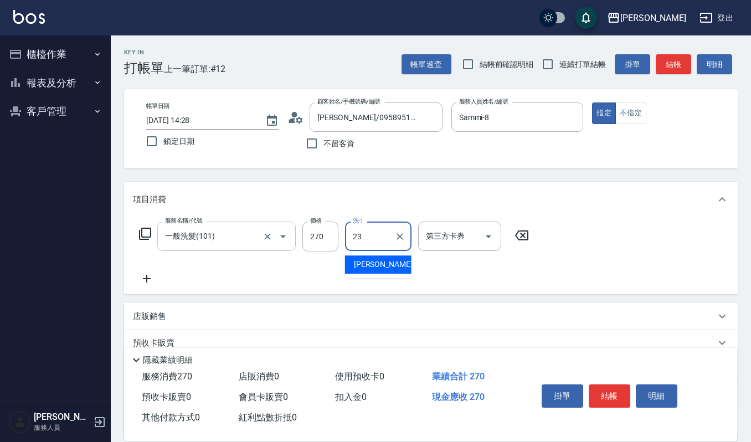
type input "[PERSON_NAME]-23"
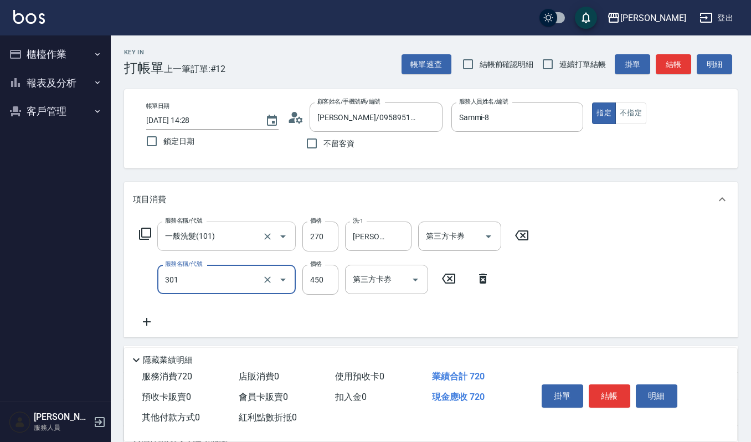
type input "創意剪髮(301)"
type input "405"
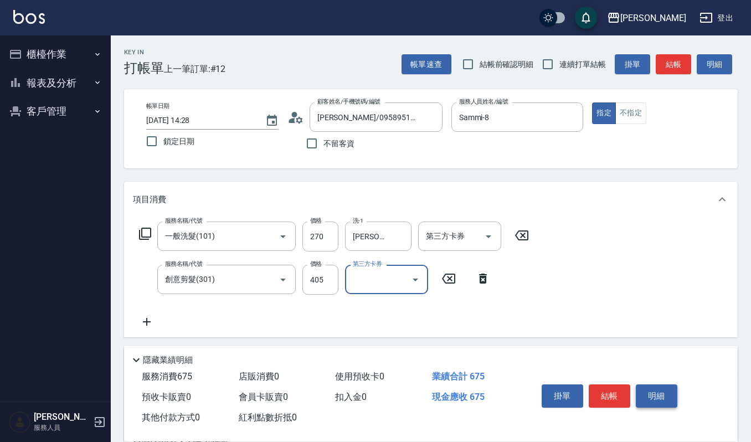
click at [637, 384] on button "明細" at bounding box center [657, 395] width 42 height 23
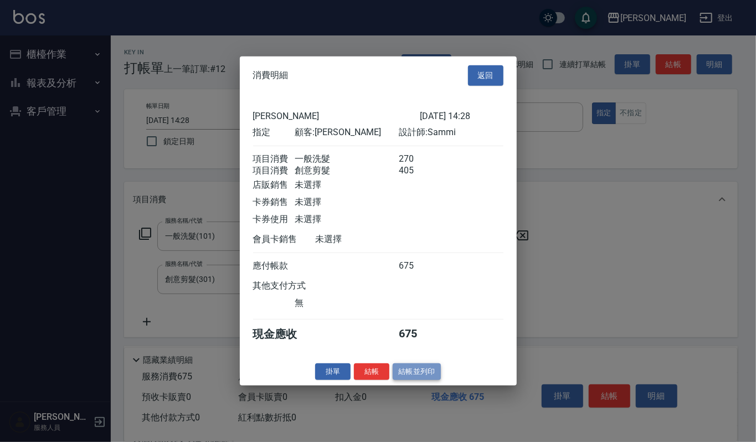
click at [433, 380] on button "結帳並列印" at bounding box center [417, 371] width 48 height 17
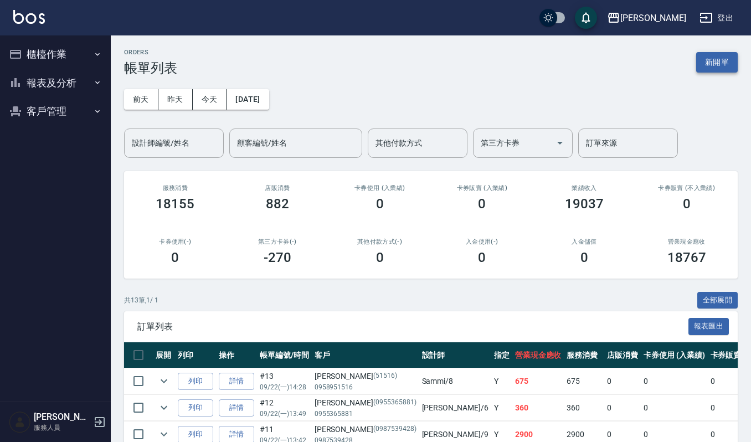
click at [716, 59] on button "新開單" at bounding box center [717, 62] width 42 height 20
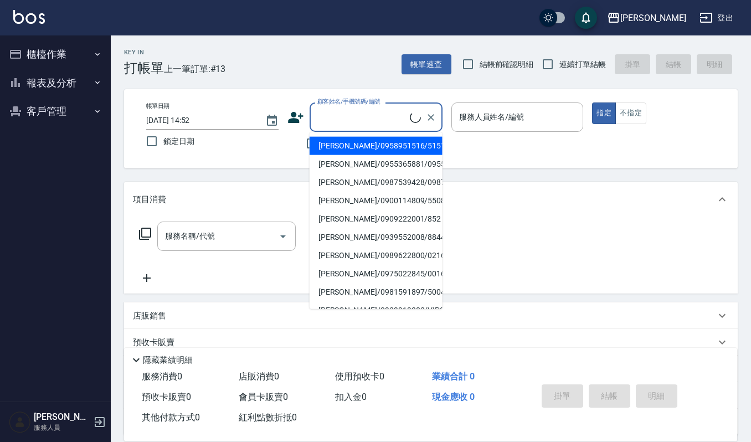
click at [353, 116] on input "顧客姓名/手機號碼/編號" at bounding box center [362, 116] width 95 height 19
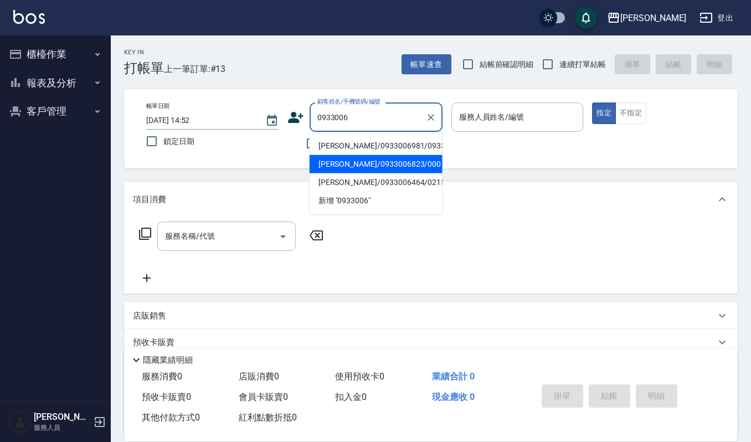
click at [388, 173] on li "陳芊樺/0933006823/000" at bounding box center [376, 164] width 133 height 18
type input "陳芊樺/0933006823/000"
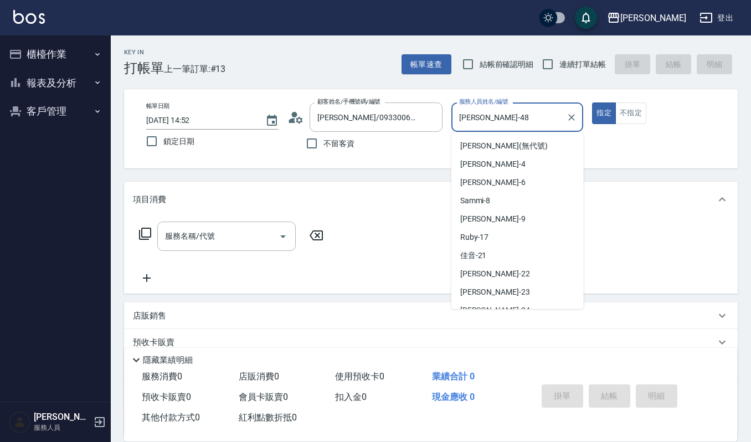
scroll to position [120, 0]
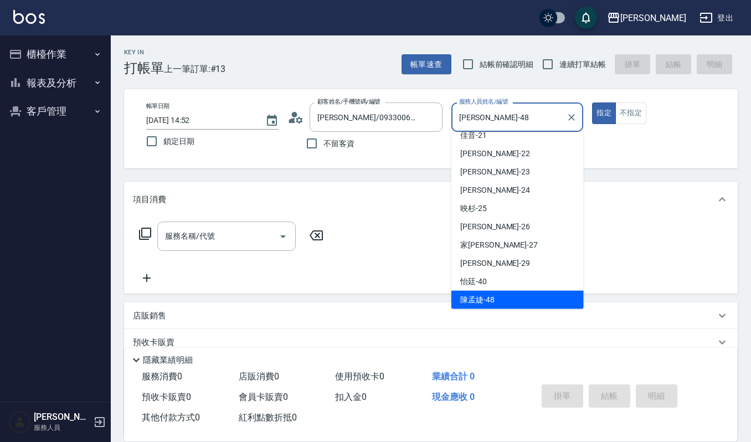
drag, startPoint x: 524, startPoint y: 116, endPoint x: 444, endPoint y: 125, distance: 79.7
click at [444, 125] on div "帳單日期 2025/09/22 14:52 鎖定日期 顧客姓名/手機號碼/編號 陳芊樺/0933006823/000 顧客姓名/手機號碼/編號 不留客資 服務…" at bounding box center [430, 128] width 587 height 53
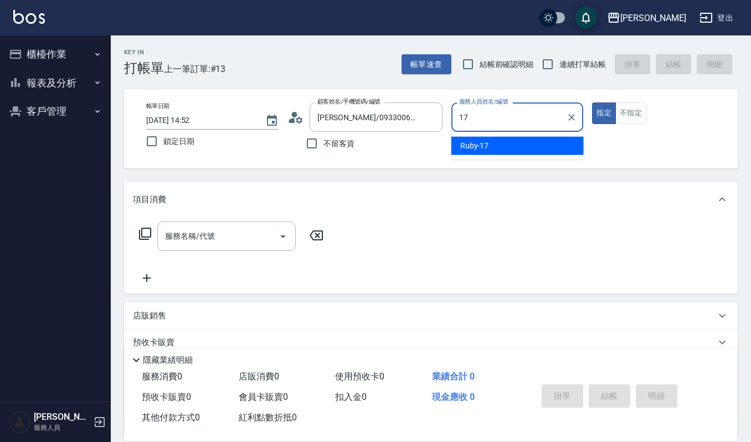
type input "Ruby-17"
type button "true"
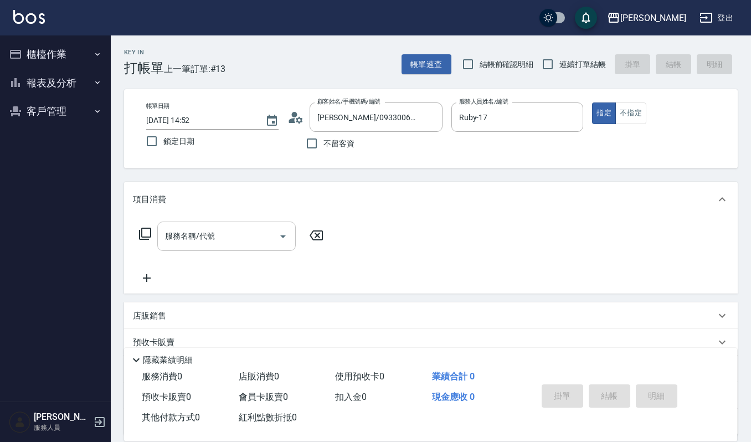
click at [211, 239] on input "服務名稱/代號" at bounding box center [218, 236] width 112 height 19
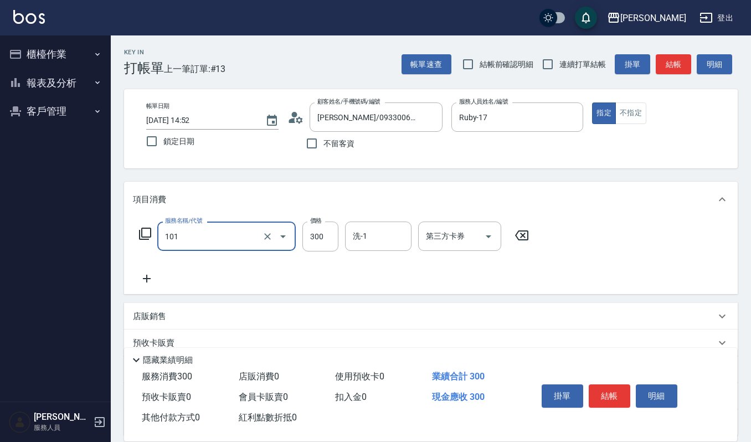
type input "一般洗髮(101)"
click at [278, 220] on div "服務名稱/代號 一般洗髮(101) 服務名稱/代號 價格 300 價格 洗-1 洗-1 第三方卡券 第三方卡券" at bounding box center [431, 255] width 614 height 77
click at [302, 235] on input "300" at bounding box center [320, 237] width 36 height 30
type input "270"
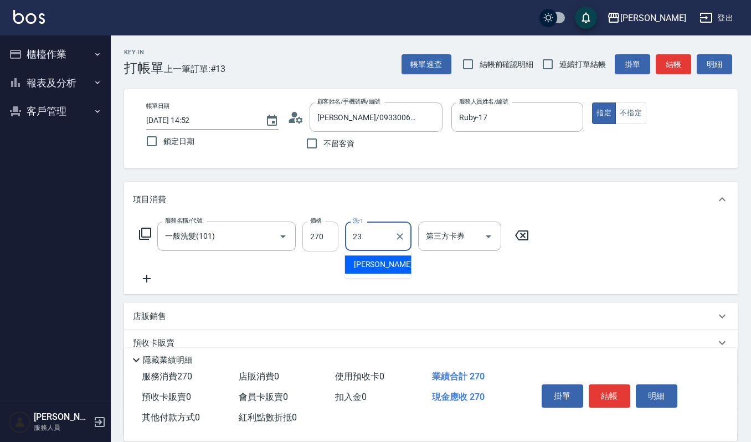
type input "郁涵-23"
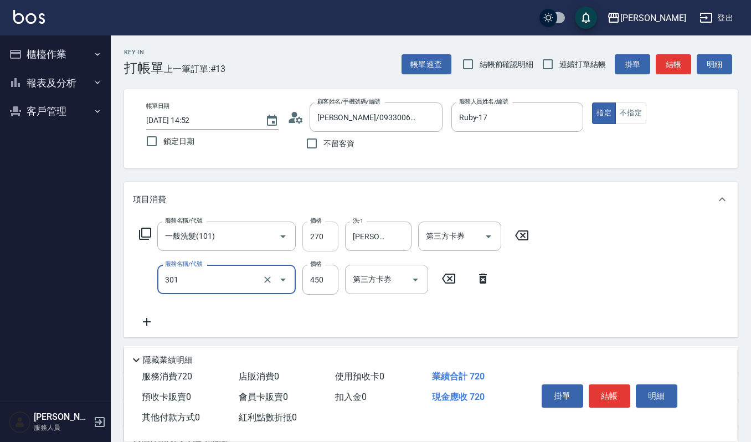
type input "創意剪髮(301)"
type input "405"
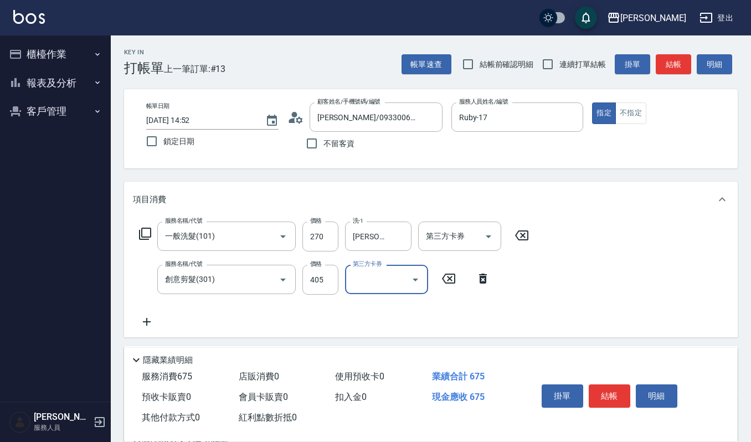
click at [300, 124] on icon at bounding box center [296, 117] width 17 height 17
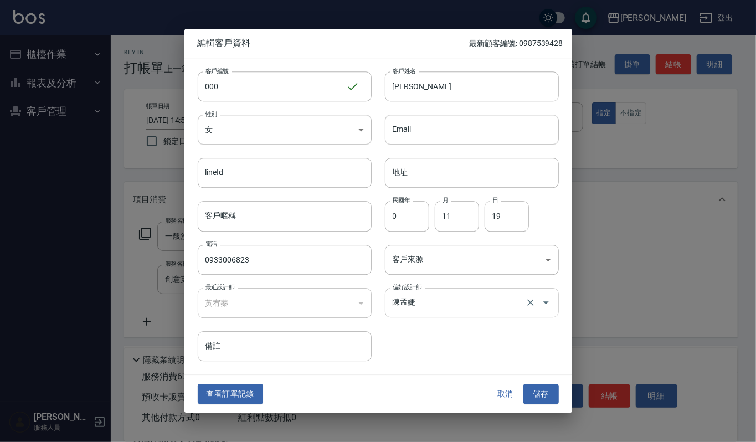
click at [524, 315] on div at bounding box center [538, 302] width 31 height 29
click at [555, 298] on div "陳孟婕 偏好設計師" at bounding box center [472, 302] width 174 height 29
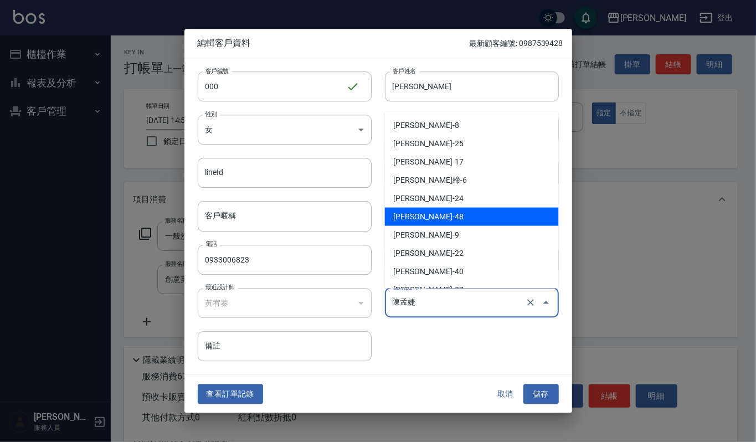
click at [548, 300] on icon "Close" at bounding box center [546, 302] width 13 height 13
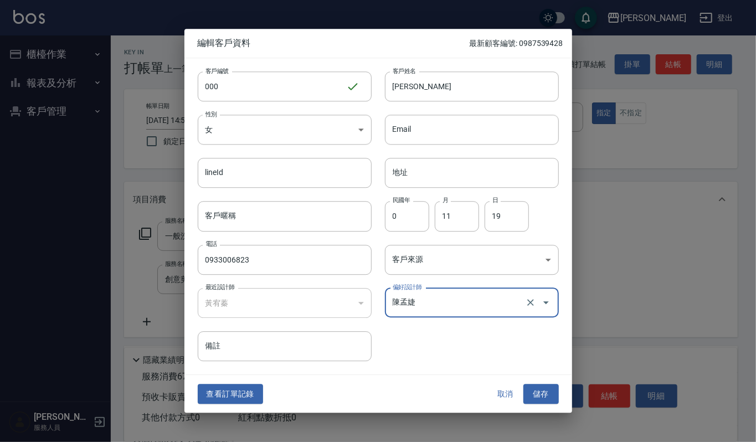
click at [546, 309] on icon "Open" at bounding box center [546, 302] width 13 height 13
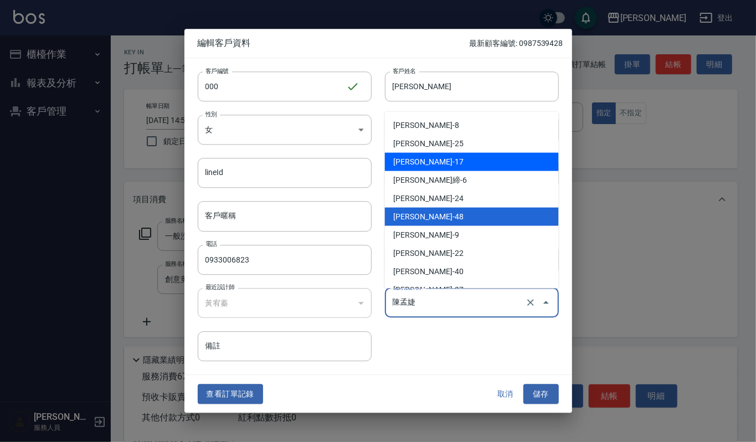
click at [491, 166] on li "黃宥蓁-17" at bounding box center [472, 161] width 174 height 18
type input "黃宥蓁"
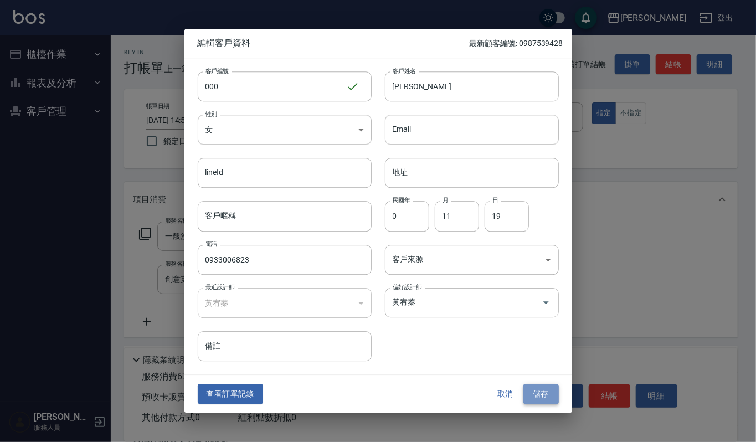
click at [552, 390] on button "儲存" at bounding box center [541, 394] width 35 height 20
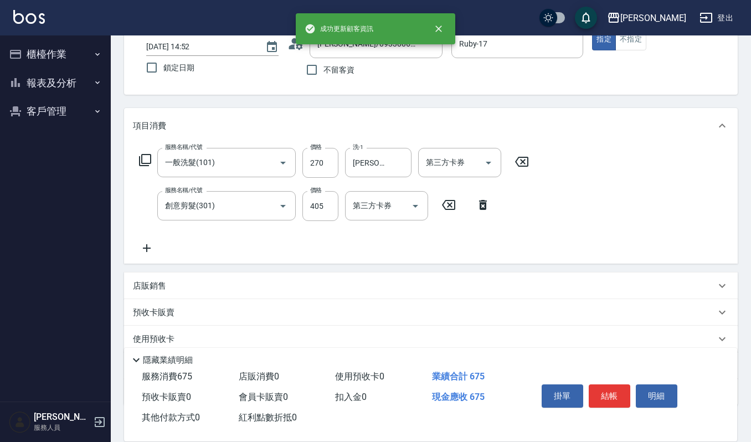
scroll to position [141, 0]
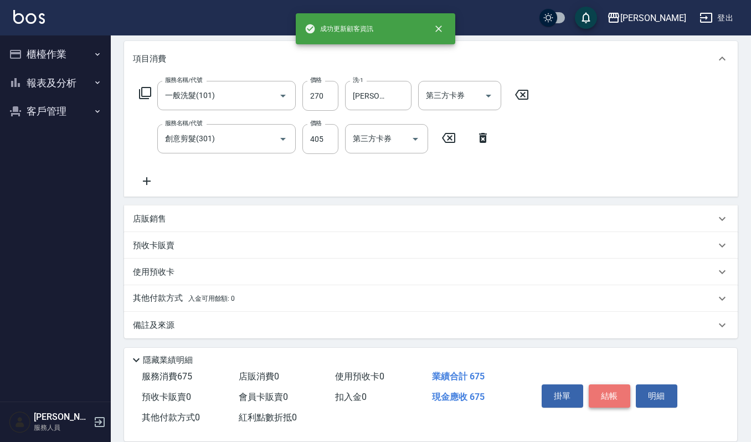
click at [615, 384] on button "結帳" at bounding box center [610, 395] width 42 height 23
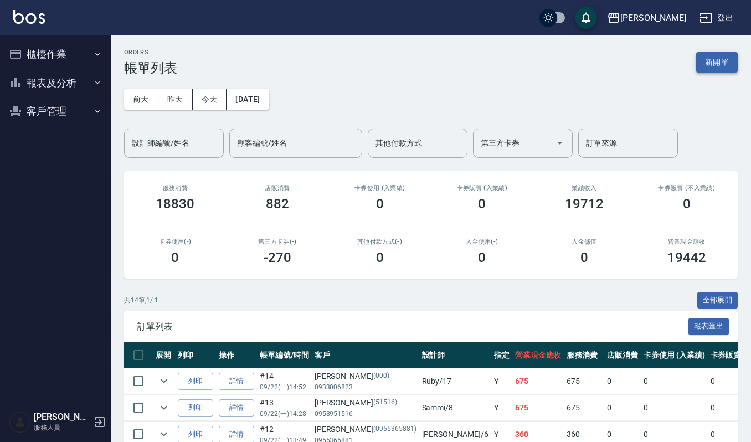
click at [710, 55] on button "新開單" at bounding box center [717, 62] width 42 height 20
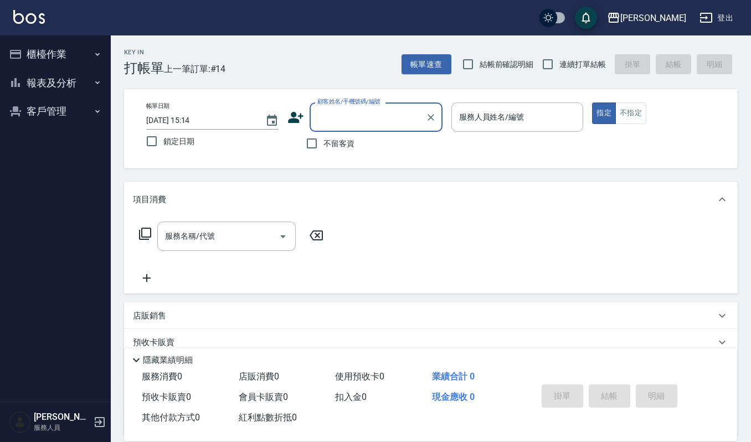
type input "ㄒ"
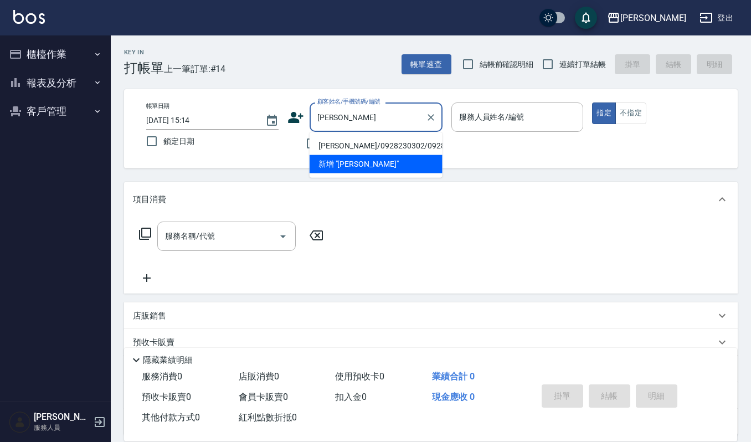
click at [384, 145] on li "郭妹敏/0928230302/0928230302" at bounding box center [376, 146] width 133 height 18
type input "郭妹敏/0928230302/0928230302"
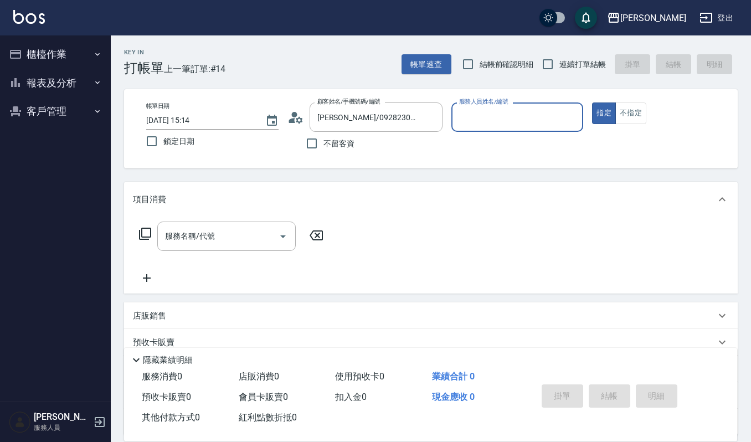
type input "Ruby-17"
click at [225, 235] on input "服務名稱/代號" at bounding box center [218, 236] width 112 height 19
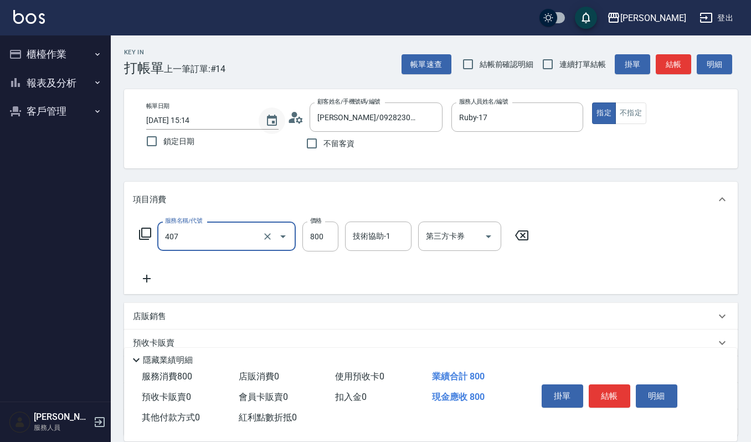
type input "補染(407)"
type input "900"
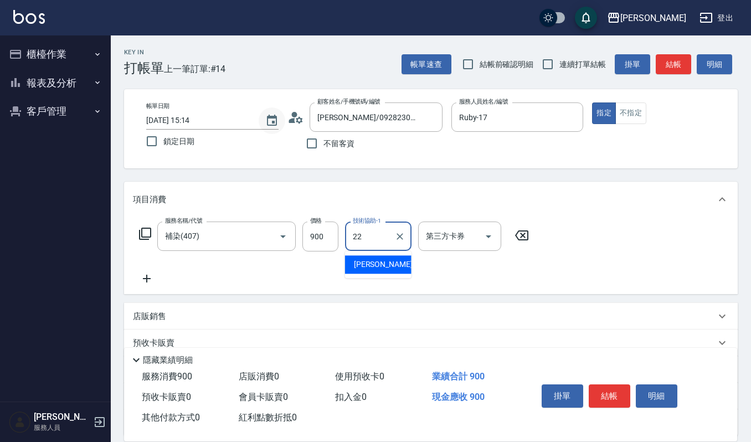
type input "宜芳-22"
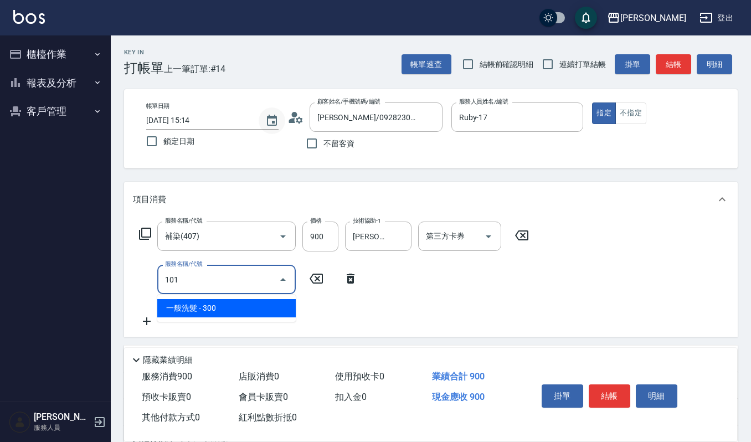
type input "一般洗髮(101)"
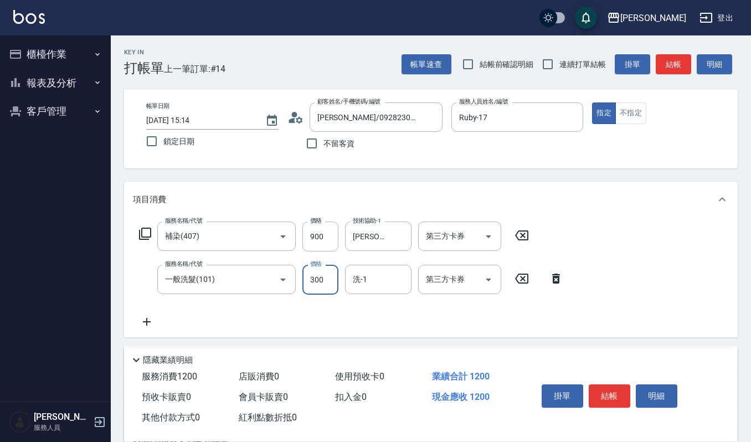
click at [324, 280] on input "300" at bounding box center [320, 280] width 36 height 30
type input "270"
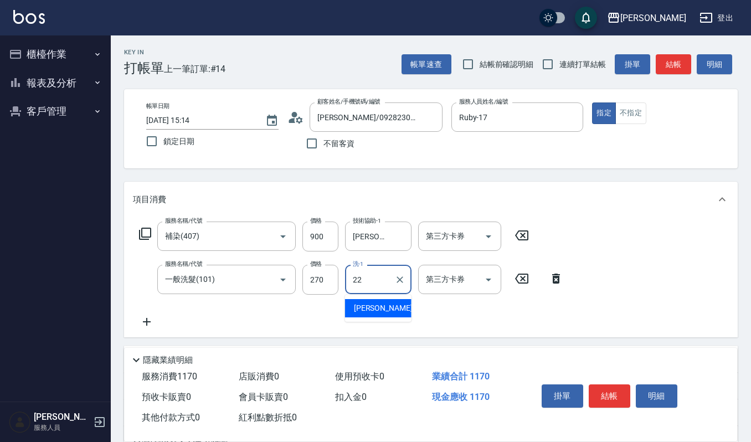
type input "宜芳-22"
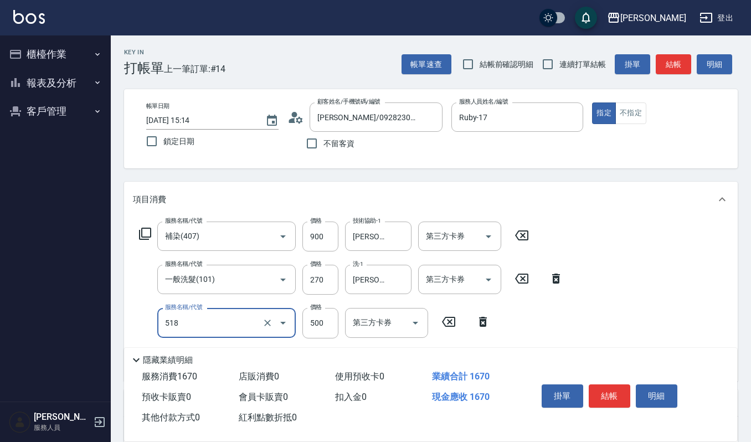
type input "(雲提)燙染前頭皮防護(518)"
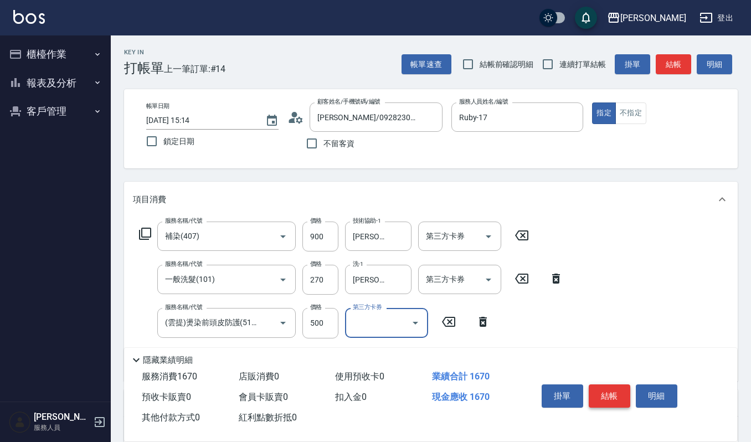
click at [622, 398] on button "結帳" at bounding box center [610, 395] width 42 height 23
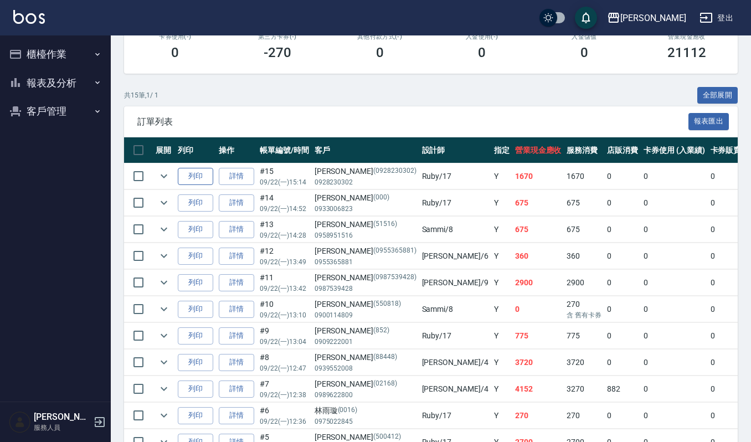
scroll to position [222, 0]
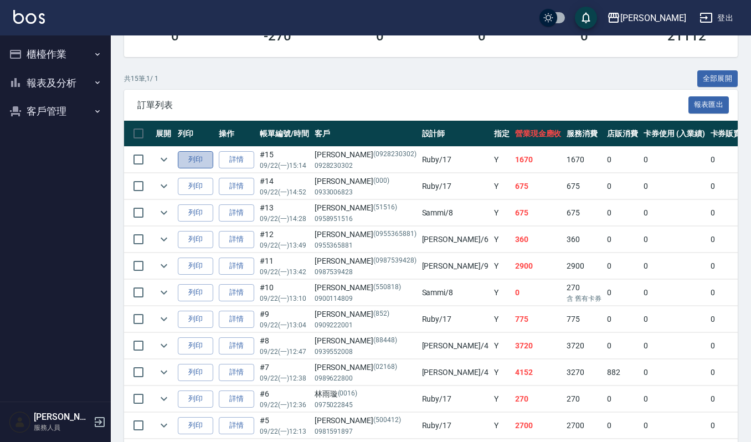
click at [193, 160] on button "列印" at bounding box center [195, 159] width 35 height 17
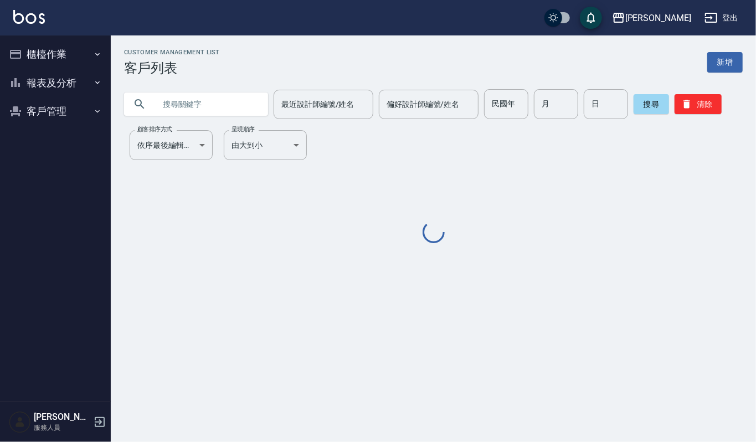
click at [199, 114] on input "text" at bounding box center [207, 104] width 104 height 30
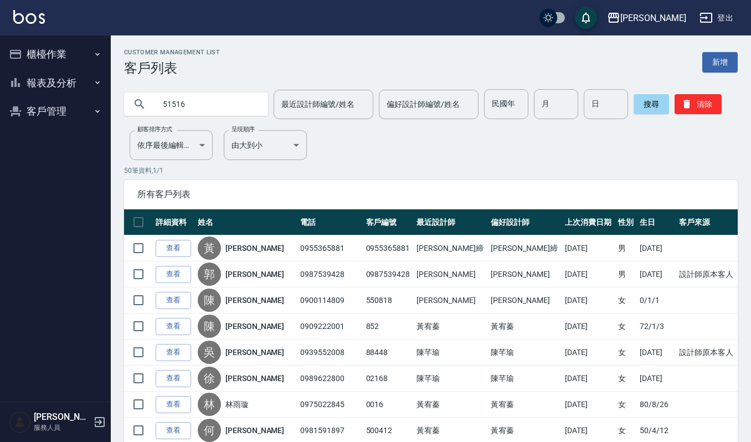
type input "51516"
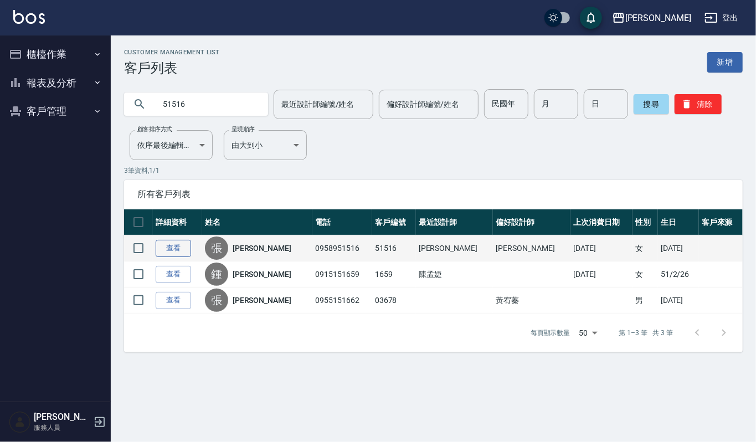
click at [181, 242] on link "查看" at bounding box center [173, 248] width 35 height 17
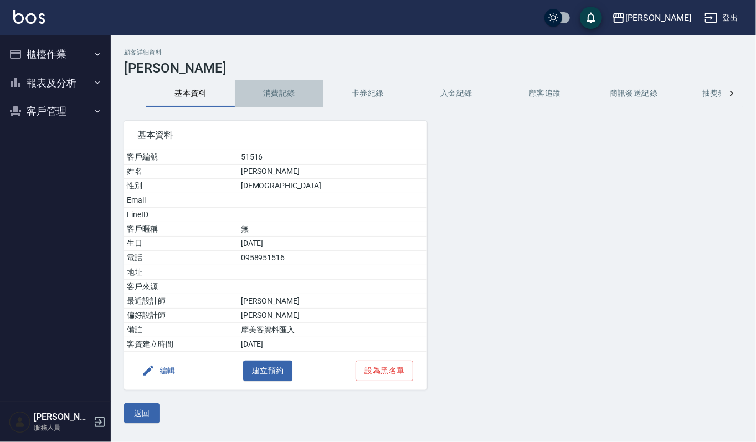
click at [293, 87] on button "消費記錄" at bounding box center [279, 93] width 89 height 27
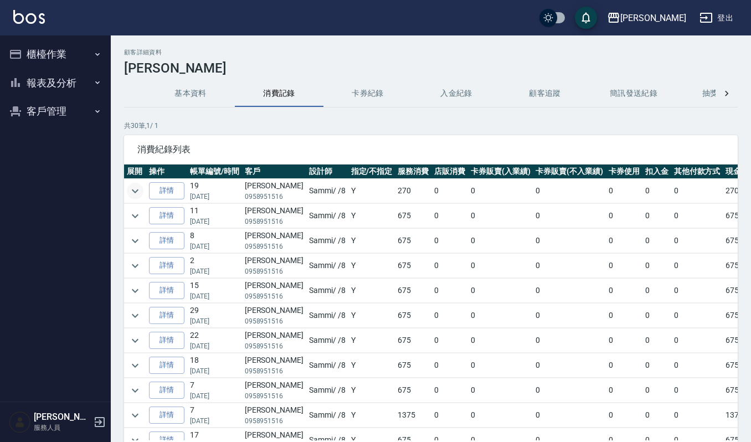
click at [140, 187] on icon "expand row" at bounding box center [135, 190] width 13 height 13
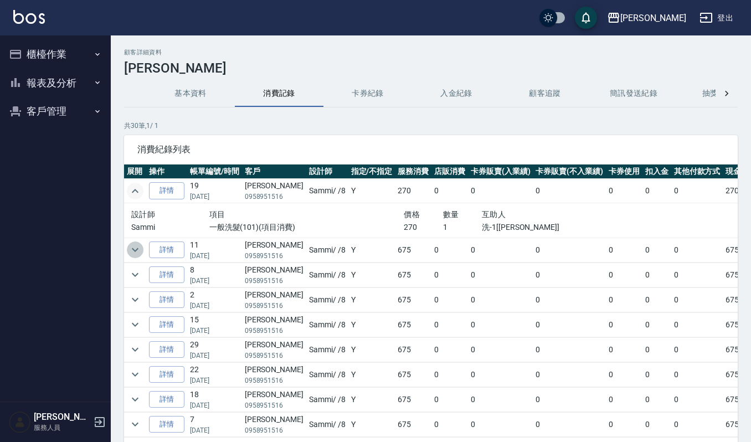
click at [140, 251] on icon "expand row" at bounding box center [135, 249] width 13 height 13
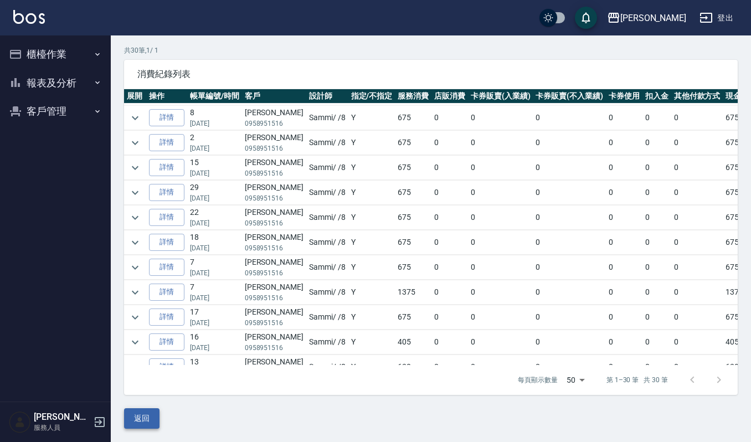
scroll to position [295, 0]
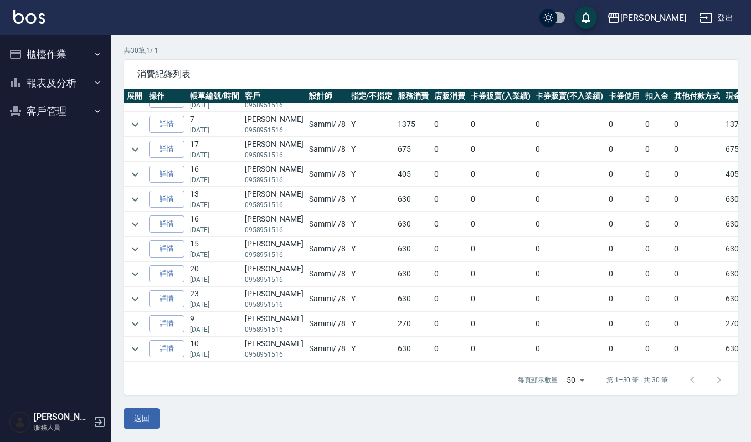
drag, startPoint x: 154, startPoint y: 424, endPoint x: 193, endPoint y: 343, distance: 89.4
click at [154, 424] on button "返回" at bounding box center [141, 418] width 35 height 20
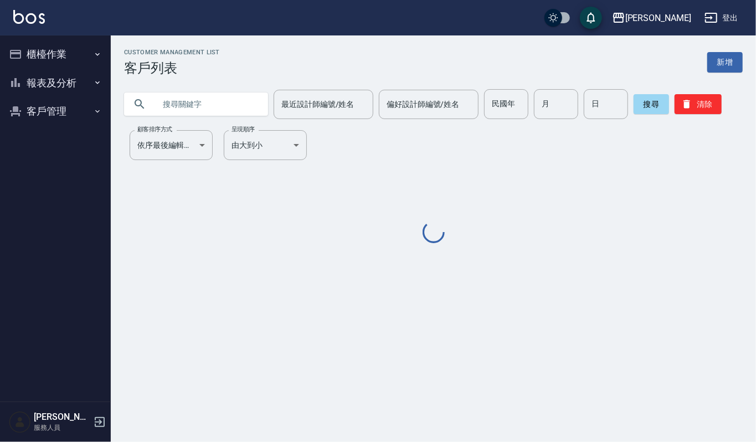
click at [196, 102] on input "text" at bounding box center [207, 104] width 104 height 30
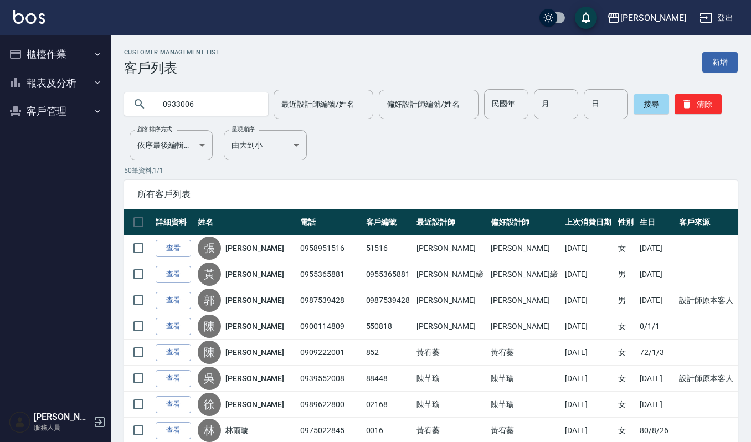
type input "0933006"
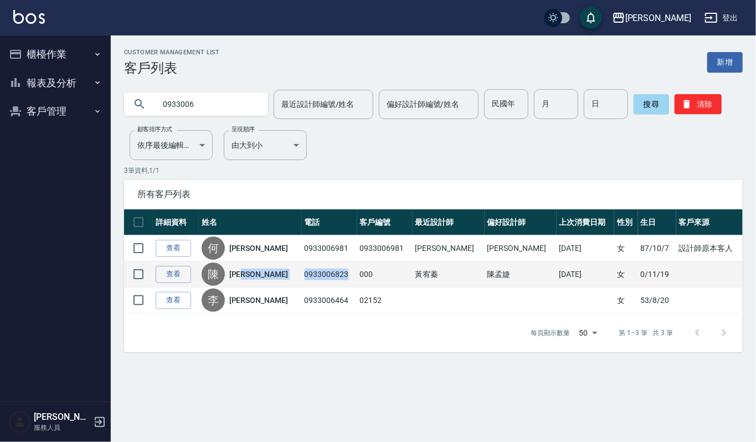
drag, startPoint x: 326, startPoint y: 276, endPoint x: 280, endPoint y: 275, distance: 46.0
click at [280, 275] on tr "查看 陳 陳芊樺 0933006823 000 黃宥蓁 陳孟婕 2025/01/12 女 0/11/19" at bounding box center [433, 274] width 619 height 26
click at [180, 274] on link "查看" at bounding box center [173, 274] width 35 height 17
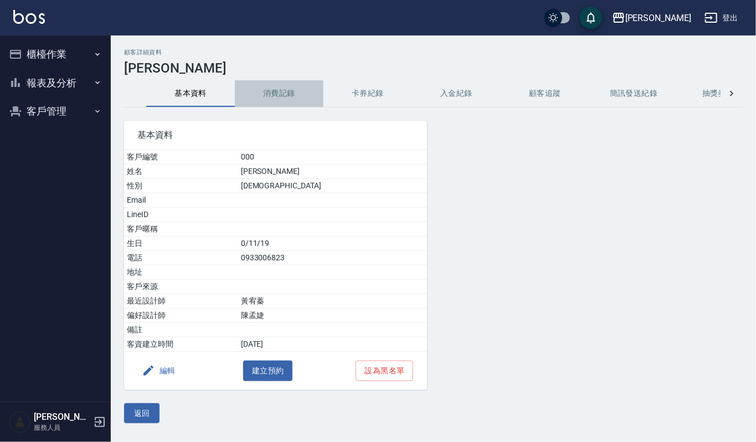
click at [288, 85] on button "消費記錄" at bounding box center [279, 93] width 89 height 27
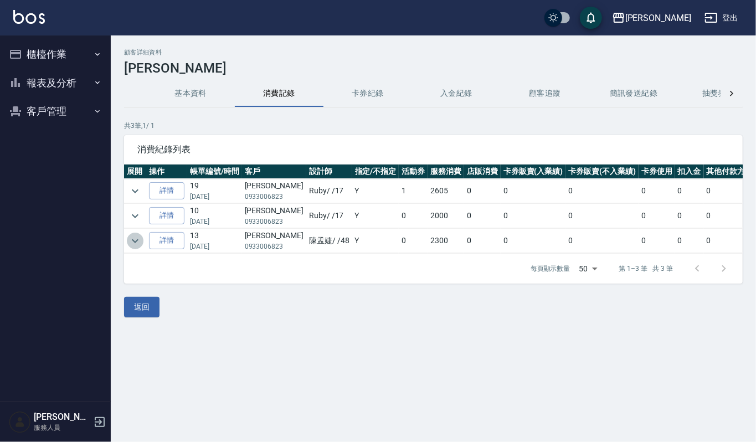
click at [138, 245] on icon "expand row" at bounding box center [135, 240] width 13 height 13
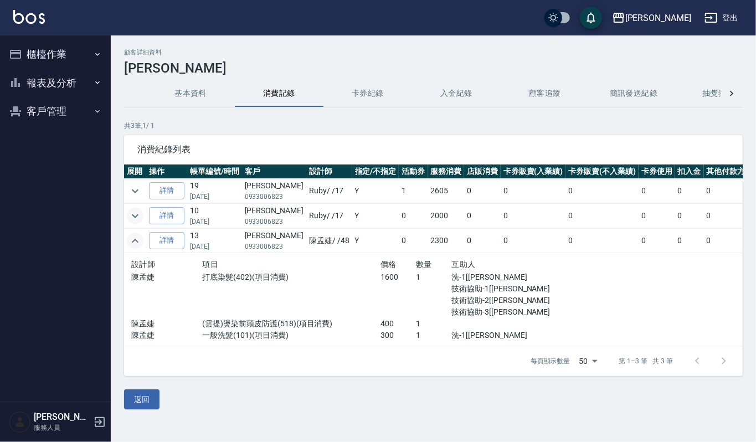
click at [138, 213] on icon "expand row" at bounding box center [135, 215] width 13 height 13
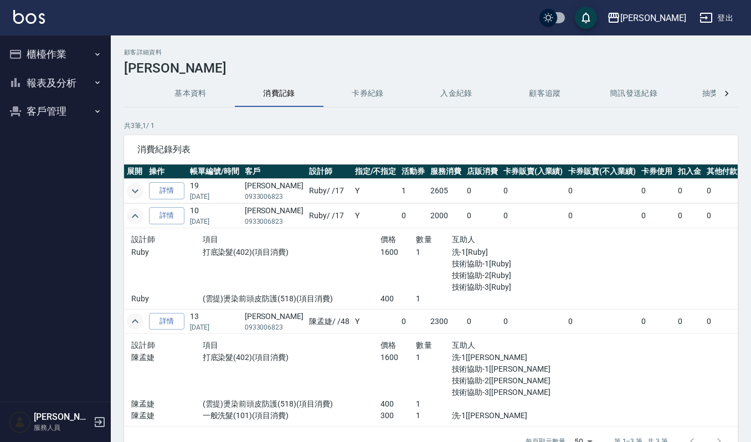
click at [137, 186] on icon "expand row" at bounding box center [135, 190] width 13 height 13
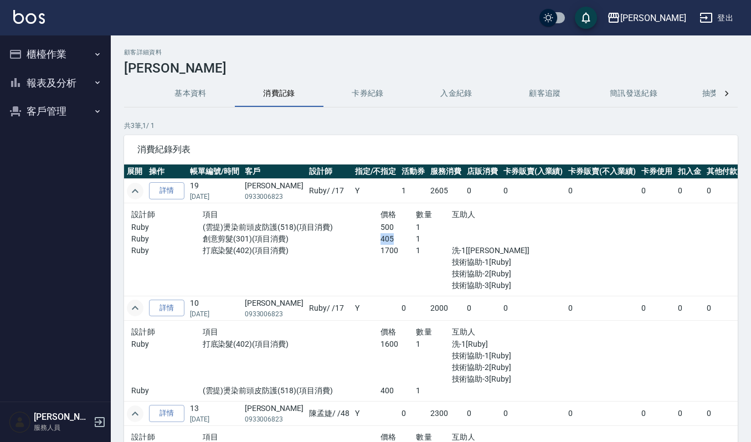
drag, startPoint x: 368, startPoint y: 238, endPoint x: 392, endPoint y: 240, distance: 23.9
click at [392, 240] on p "405" at bounding box center [398, 239] width 35 height 12
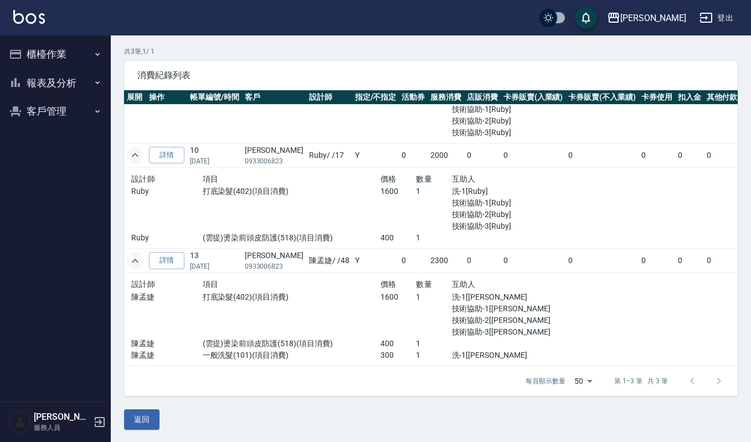
scroll to position [75, 0]
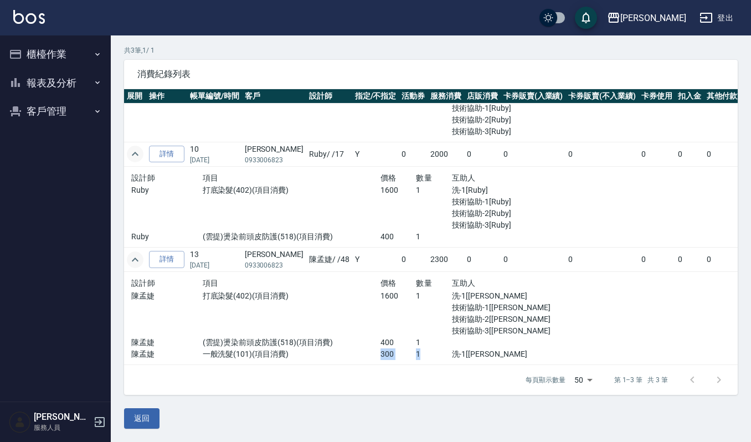
drag, startPoint x: 364, startPoint y: 343, endPoint x: 412, endPoint y: 346, distance: 48.3
click at [412, 348] on div "陳孟婕 一般洗髮(101)(項目消費) 300 1 洗-1[陳孟婕]" at bounding box center [344, 354] width 427 height 12
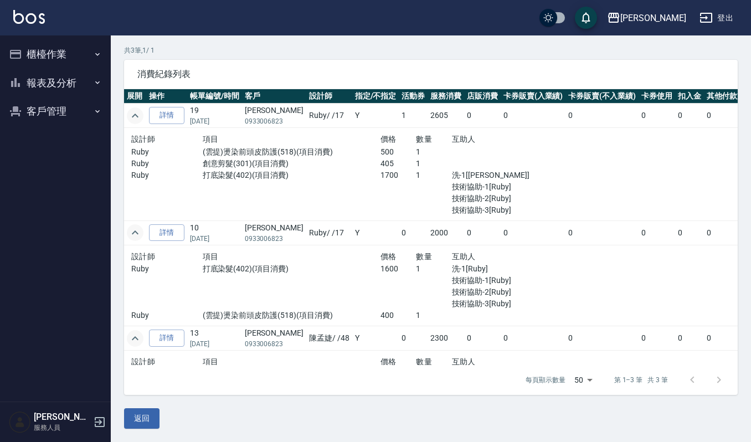
click at [58, 114] on button "客戶管理" at bounding box center [55, 111] width 102 height 29
click at [60, 142] on link "客戶列表" at bounding box center [55, 142] width 102 height 25
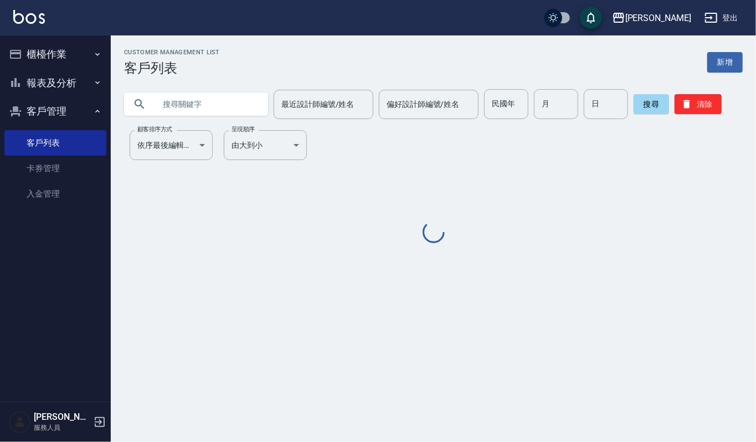
click at [178, 99] on input "text" at bounding box center [207, 104] width 104 height 30
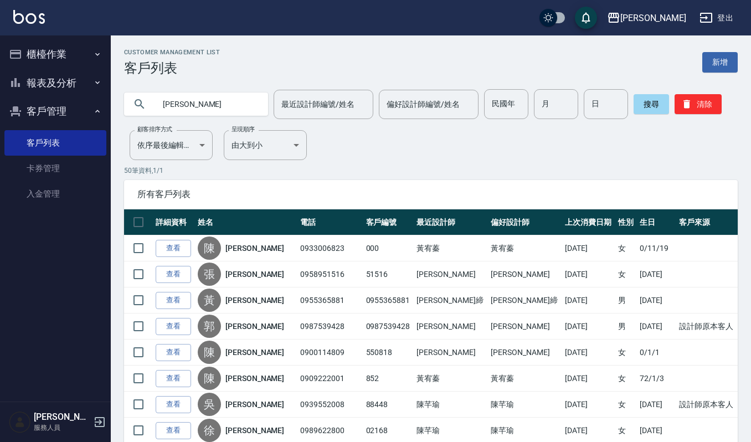
type input "郭妹"
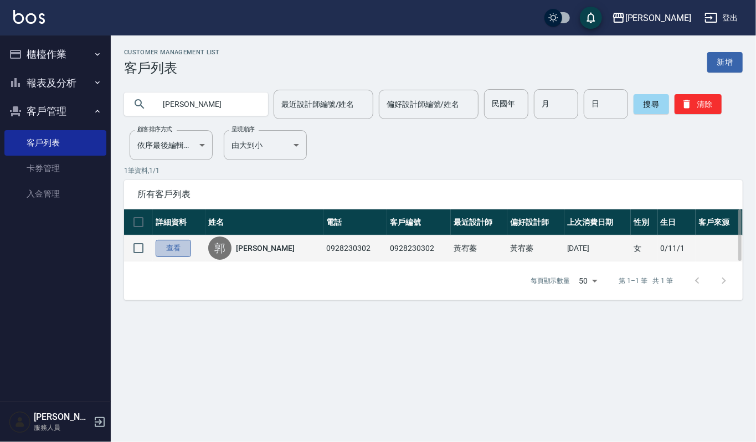
click at [176, 245] on link "查看" at bounding box center [173, 248] width 35 height 17
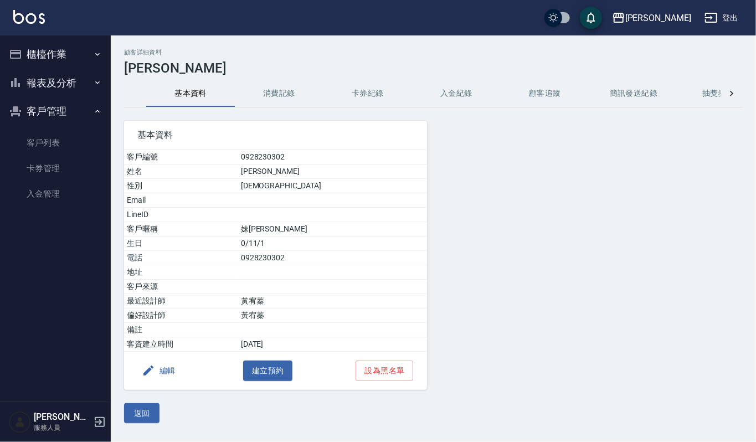
click at [291, 102] on button "消費記錄" at bounding box center [279, 93] width 89 height 27
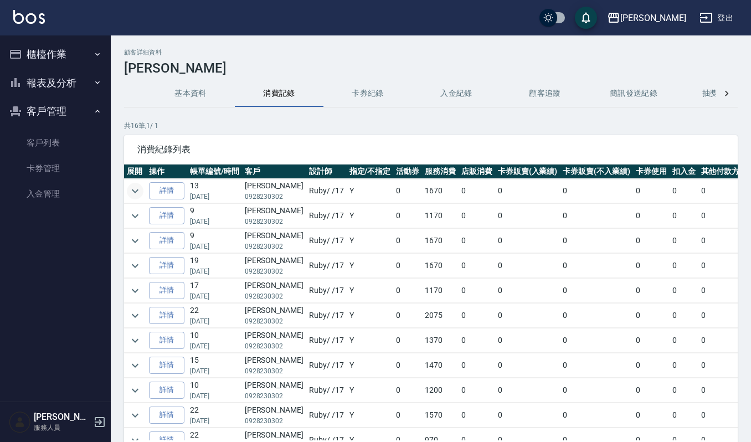
click at [140, 192] on icon "expand row" at bounding box center [135, 190] width 13 height 13
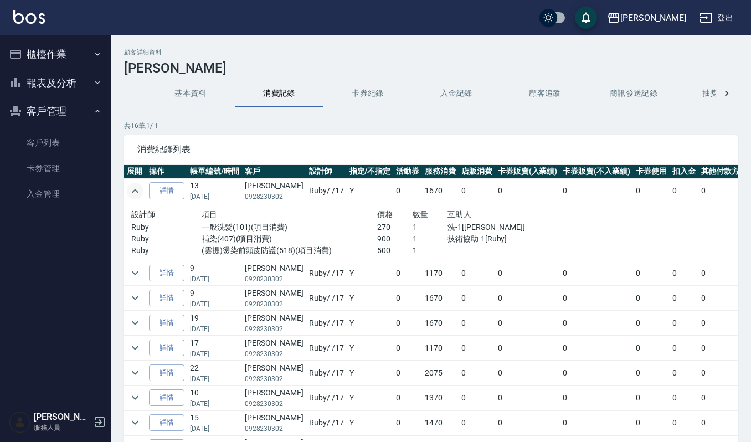
click at [248, 196] on p "0928230302" at bounding box center [274, 197] width 59 height 10
drag, startPoint x: 244, startPoint y: 183, endPoint x: 278, endPoint y: 189, distance: 34.4
click at [278, 189] on td "郭妹敏 0928230302" at bounding box center [274, 191] width 64 height 24
copy td "郭妹敏"
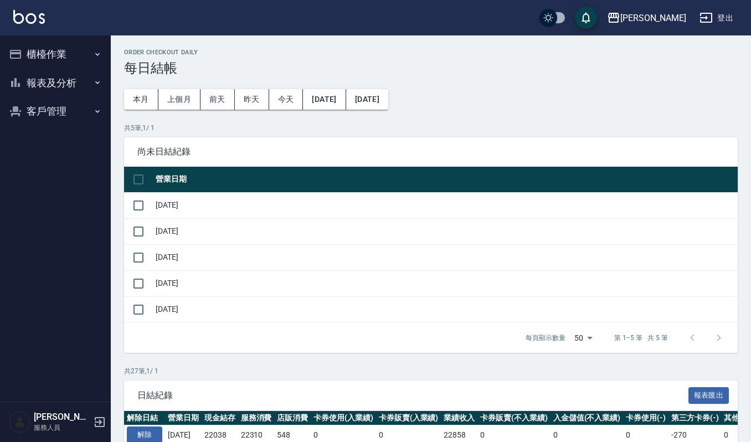
click at [58, 86] on button "報表及分析" at bounding box center [55, 83] width 102 height 29
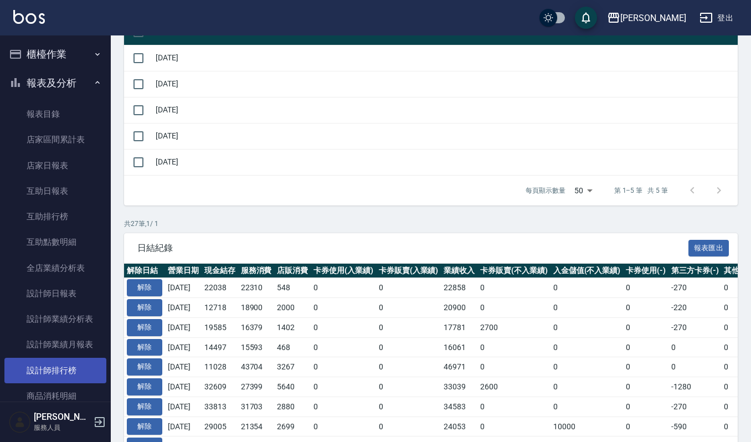
scroll to position [105, 0]
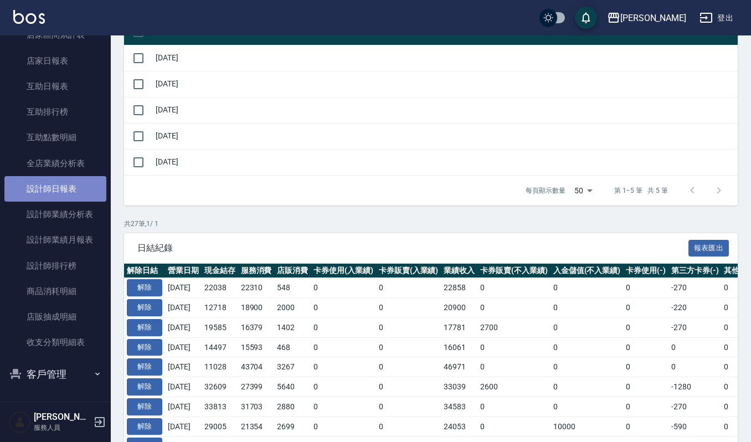
click at [83, 191] on link "設計師日報表" at bounding box center [55, 188] width 102 height 25
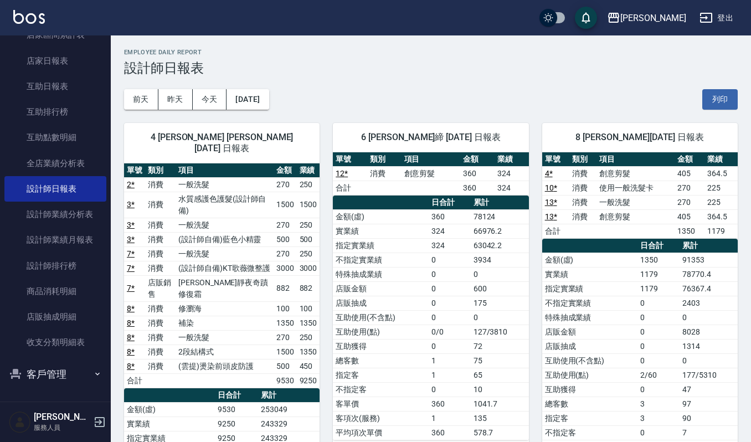
scroll to position [74, 0]
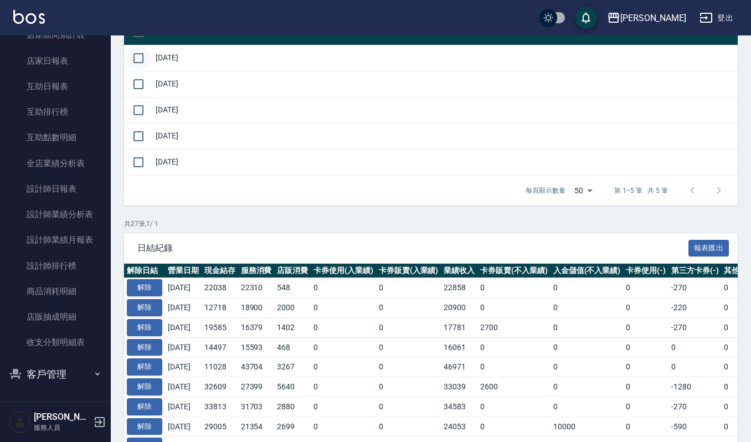
scroll to position [74, 0]
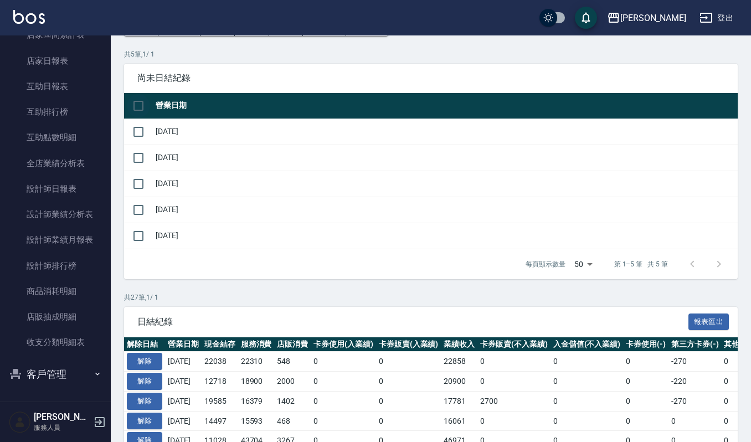
click at [141, 104] on input "checkbox" at bounding box center [138, 105] width 23 height 23
checkbox input "true"
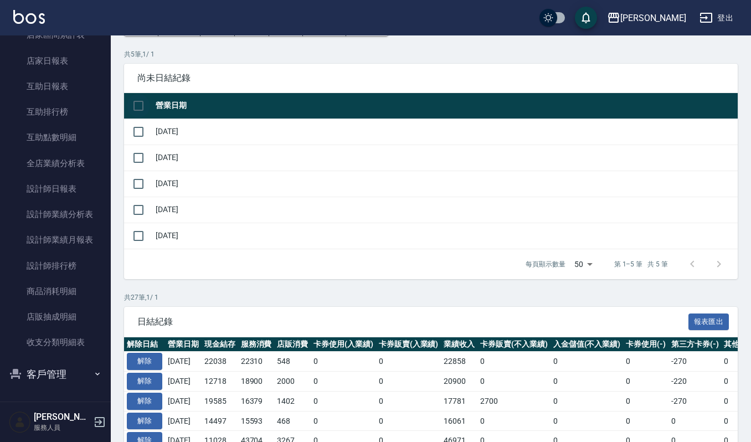
checkbox input "true"
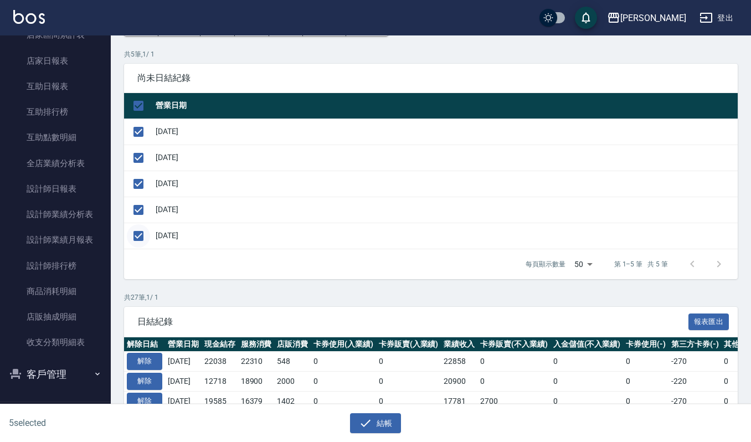
click at [142, 236] on input "checkbox" at bounding box center [138, 235] width 23 height 23
checkbox input "false"
click at [377, 417] on button "結帳" at bounding box center [376, 423] width 52 height 20
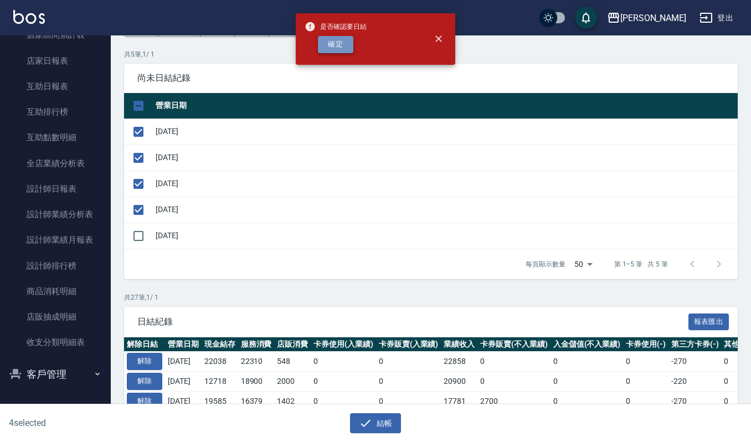
click at [338, 47] on button "確定" at bounding box center [335, 44] width 35 height 17
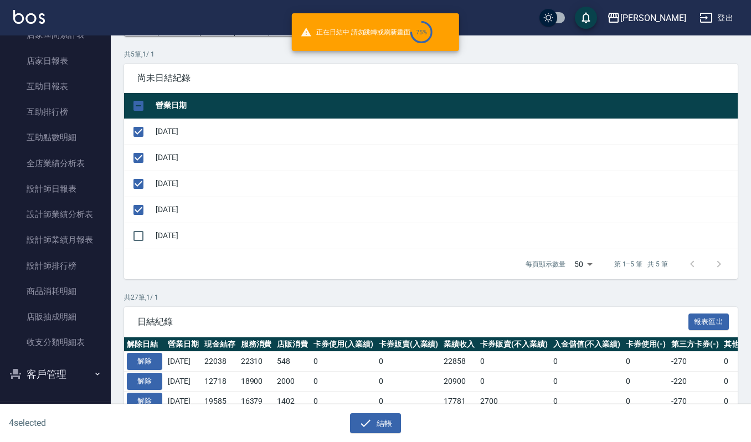
checkbox input "false"
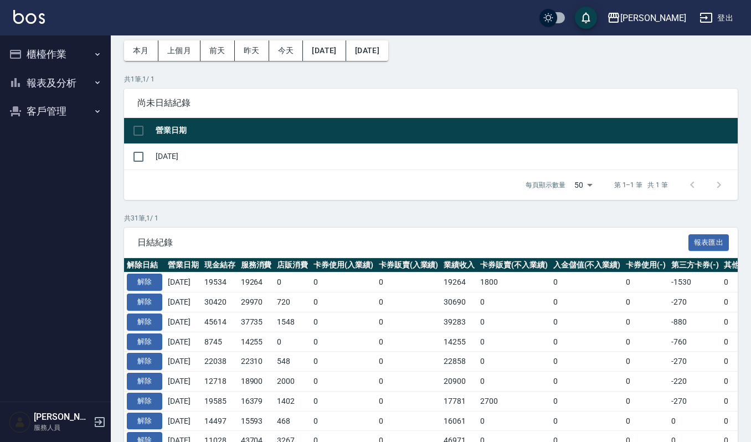
scroll to position [74, 0]
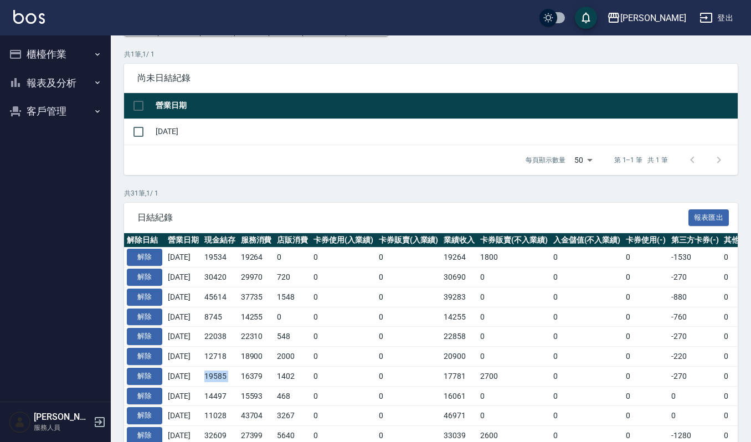
drag, startPoint x: 216, startPoint y: 382, endPoint x: 264, endPoint y: 379, distance: 48.8
click at [264, 379] on tr "解除 [DATE] 19585 16379 1402 0 0 17781 2700 0 0 -270 0 -470 19741 0 -156 0 [DATE]" at bounding box center [624, 376] width 1001 height 20
click at [284, 371] on tr "解除 [DATE] 19585 16379 1402 0 0 17781 2700 0 0 -270 0 -470 19741 0 -156 0 [DATE]" at bounding box center [624, 376] width 1001 height 20
drag, startPoint x: 214, startPoint y: 379, endPoint x: 261, endPoint y: 380, distance: 47.6
click at [261, 380] on tr "解除 [DATE] 19585 16379 1402 0 0 17781 2700 0 0 -270 0 -470 19741 0 -156 0 [DATE]" at bounding box center [624, 376] width 1001 height 20
